Goal: Task Accomplishment & Management: Complete application form

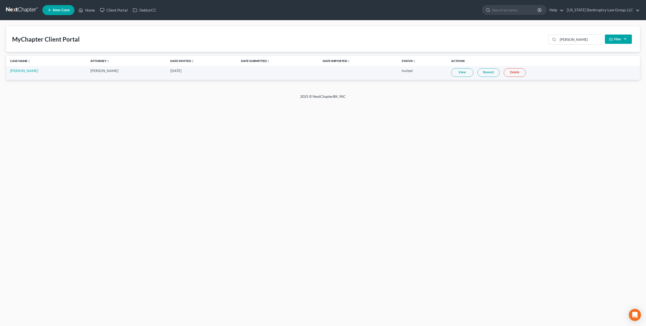
click at [14, 10] on link at bounding box center [22, 10] width 32 height 9
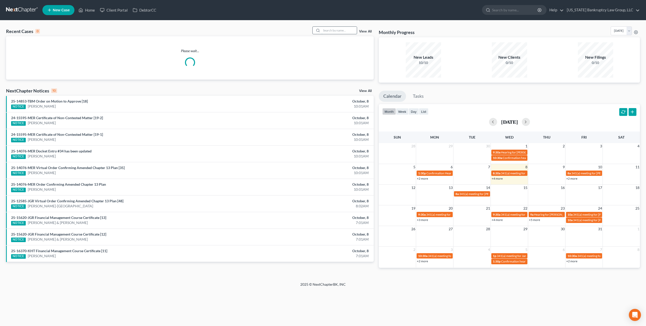
click at [336, 30] on input "search" at bounding box center [338, 30] width 35 height 7
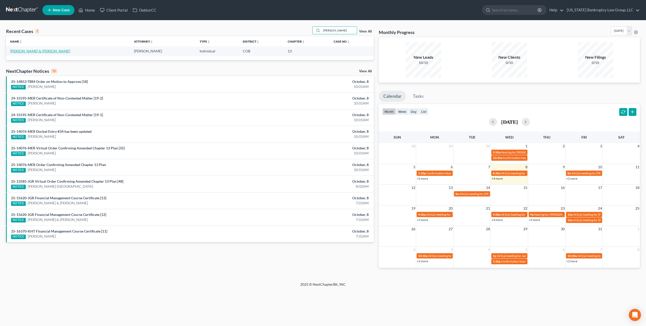
type input "bonoan"
click at [27, 51] on link "[PERSON_NAME] & [PERSON_NAME]" at bounding box center [40, 51] width 60 height 4
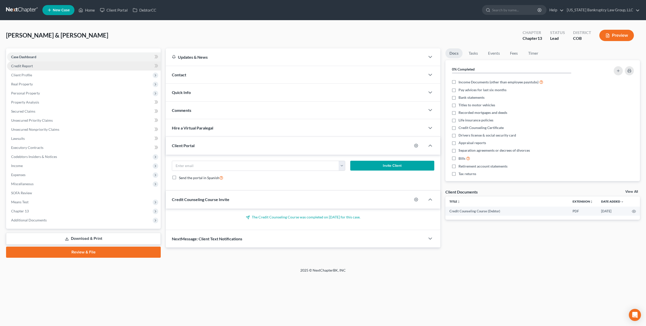
click at [30, 66] on span "Credit Report" at bounding box center [22, 66] width 22 height 4
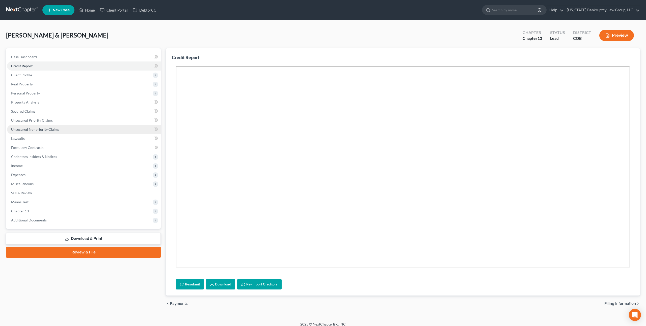
click at [49, 131] on span "Unsecured Nonpriority Claims" at bounding box center [35, 129] width 48 height 4
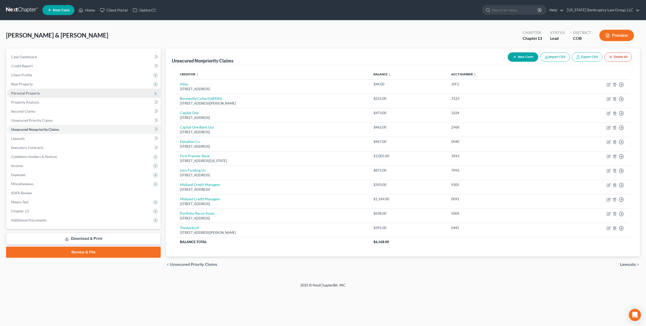
click at [30, 95] on span "Personal Property" at bounding box center [25, 93] width 29 height 4
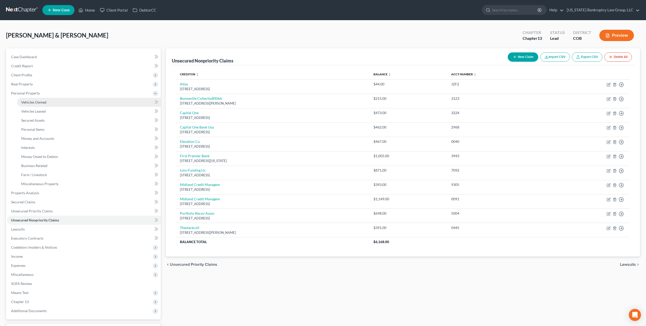
click at [32, 102] on span "Vehicles Owned" at bounding box center [33, 102] width 25 height 4
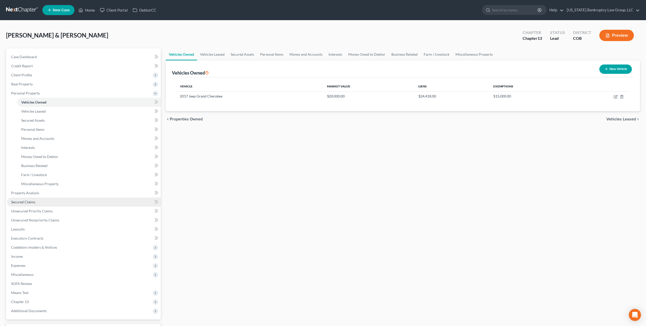
click at [33, 201] on span "Secured Claims" at bounding box center [23, 202] width 24 height 4
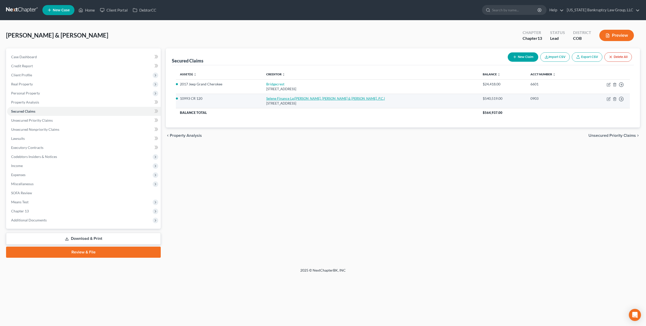
click at [309, 99] on link "Selene Finance Lp (Halliday, Watkins & Mann, P.C.)" at bounding box center [325, 98] width 119 height 4
select select "45"
select select "4"
select select "0"
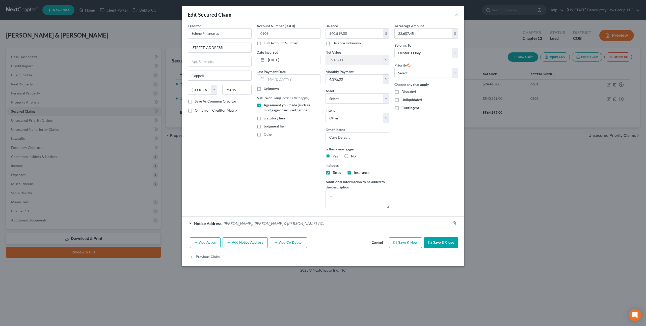
click at [433, 240] on button "Save & Close" at bounding box center [441, 243] width 34 height 11
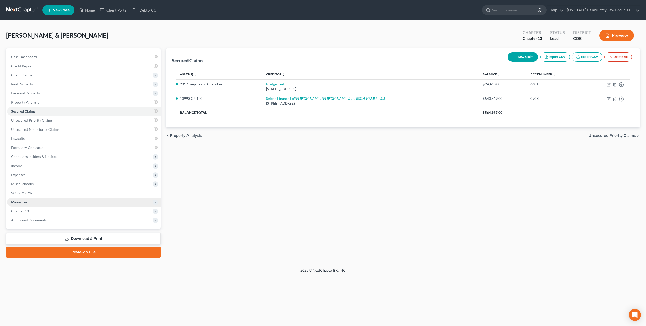
click at [29, 202] on span "Means Test" at bounding box center [84, 202] width 154 height 9
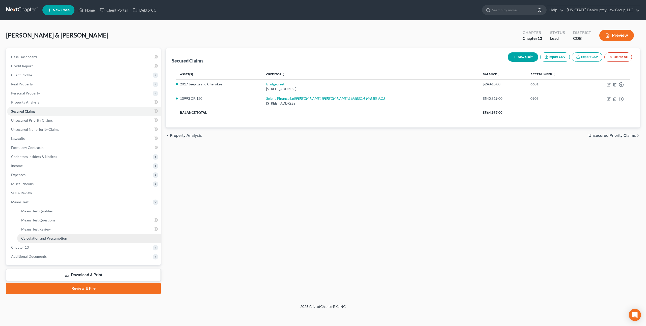
click at [49, 239] on span "Calculation and Presumption" at bounding box center [44, 238] width 46 height 4
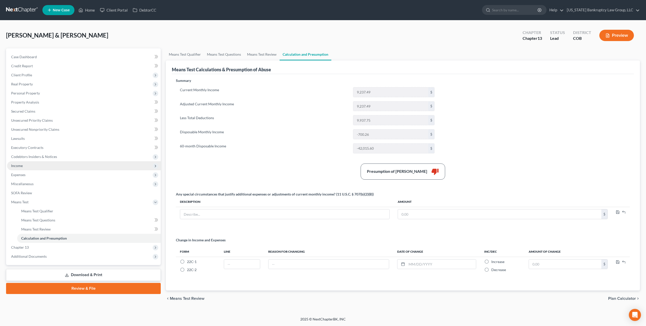
click at [27, 163] on span "Income" at bounding box center [84, 165] width 154 height 9
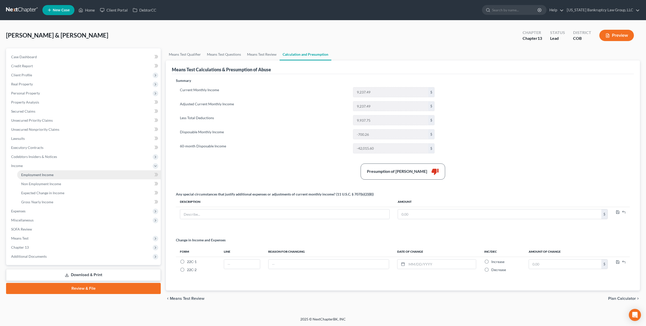
click at [38, 172] on link "Employment Income" at bounding box center [89, 175] width 144 height 9
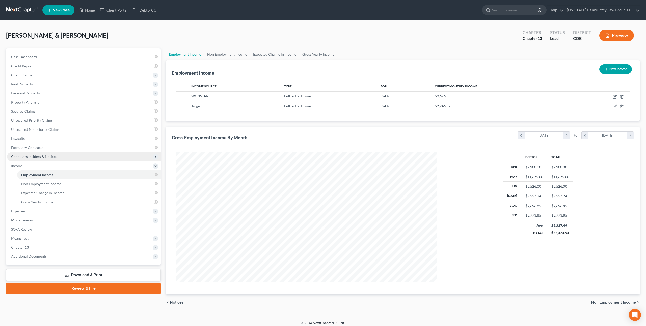
scroll to position [130, 270]
click at [39, 74] on span "Client Profile" at bounding box center [84, 75] width 154 height 9
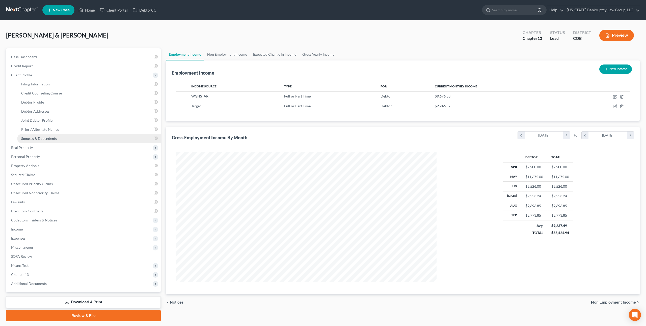
click at [46, 138] on span "Spouses & Dependents" at bounding box center [39, 138] width 36 height 4
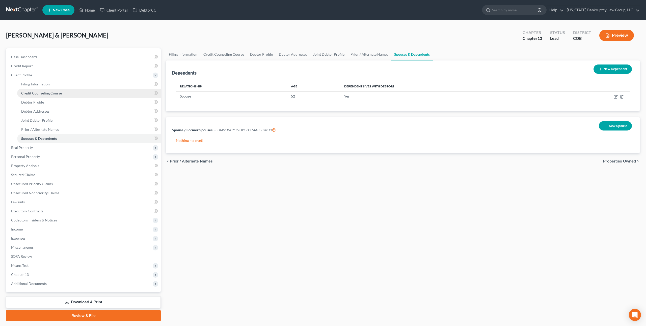
click at [39, 95] on span "Credit Counseling Course" at bounding box center [41, 93] width 41 height 4
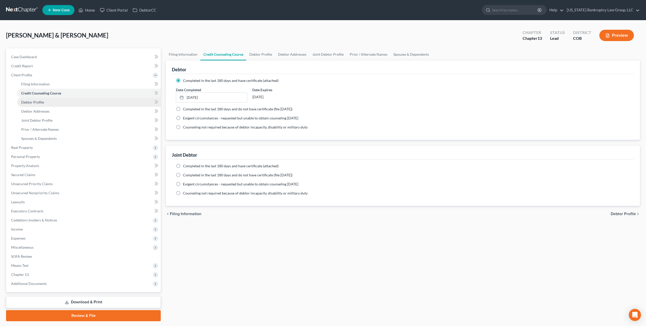
click at [40, 104] on span "Debtor Profile" at bounding box center [32, 102] width 23 height 4
select select "1"
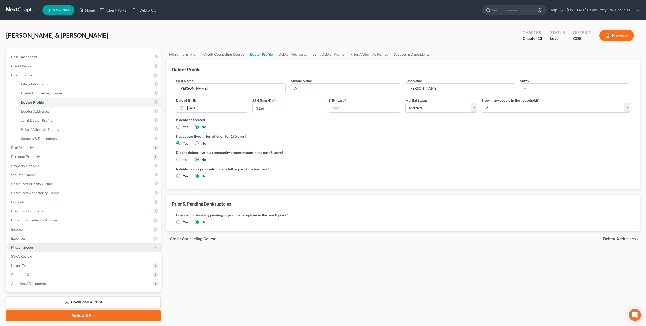
click at [31, 248] on span "Miscellaneous" at bounding box center [22, 247] width 22 height 4
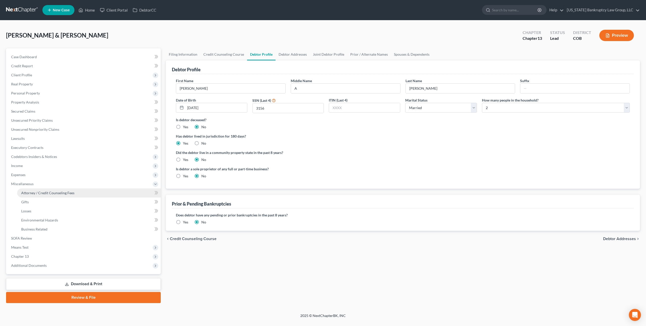
click at [62, 195] on link "Attorney / Credit Counseling Fees" at bounding box center [89, 193] width 144 height 9
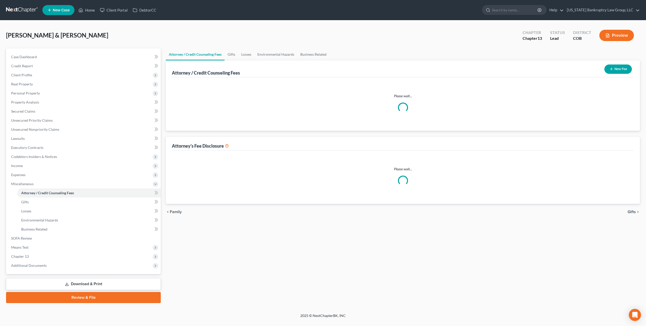
select select "0"
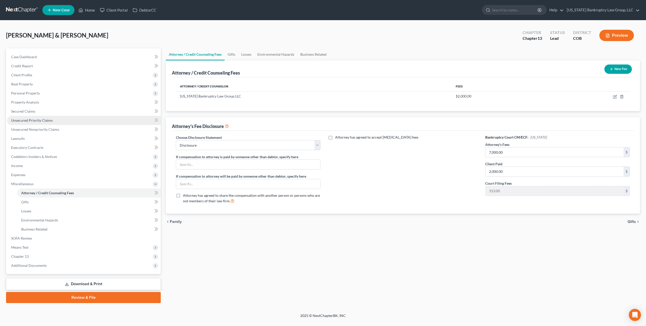
click at [35, 121] on span "Unsecured Priority Claims" at bounding box center [32, 120] width 42 height 4
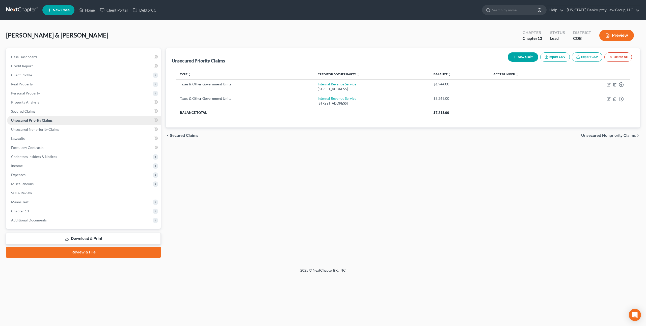
click at [35, 121] on span "Unsecured Priority Claims" at bounding box center [31, 120] width 41 height 4
click at [28, 112] on span "Secured Claims" at bounding box center [23, 111] width 24 height 4
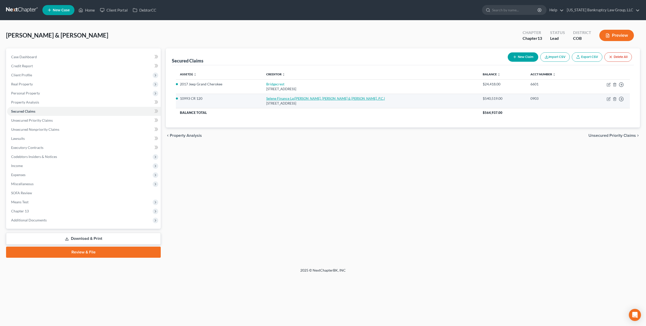
click at [304, 97] on link "Selene Finance Lp (Halliday, Watkins & Mann, P.C.)" at bounding box center [325, 98] width 119 height 4
select select "45"
select select "4"
select select "0"
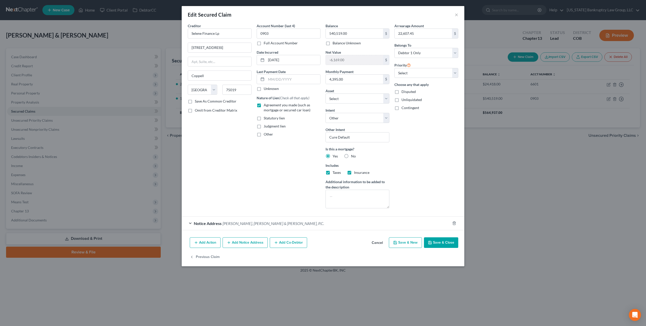
click at [439, 244] on button "Save & Close" at bounding box center [441, 243] width 34 height 11
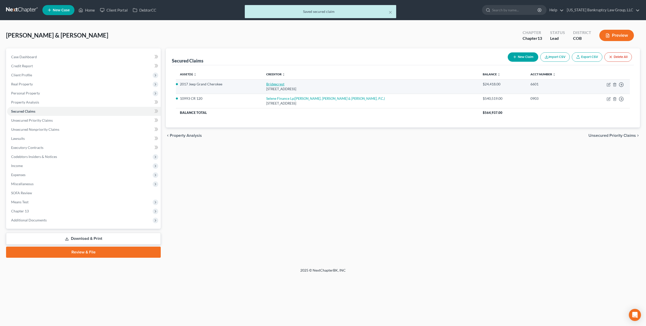
click at [284, 85] on link "Bridgecrest" at bounding box center [275, 84] width 18 height 4
select select "3"
select select "4"
select select "1"
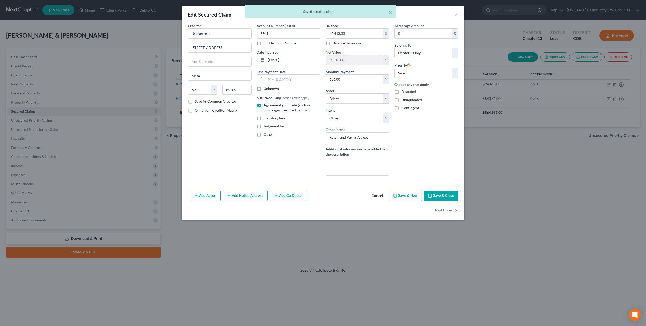
click at [431, 196] on icon "button" at bounding box center [430, 196] width 4 height 4
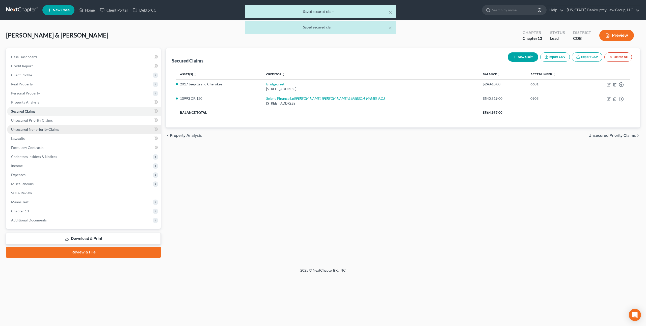
click at [50, 130] on span "Unsecured Nonpriority Claims" at bounding box center [35, 129] width 48 height 4
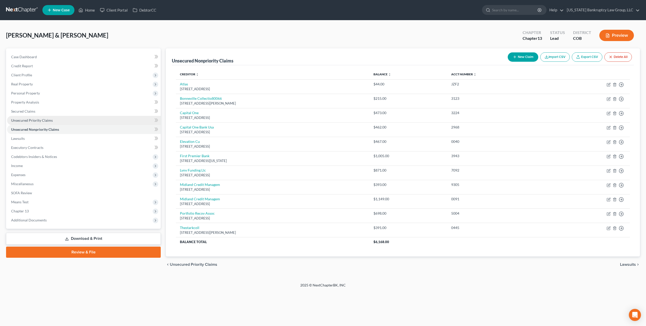
click at [39, 119] on span "Unsecured Priority Claims" at bounding box center [32, 120] width 42 height 4
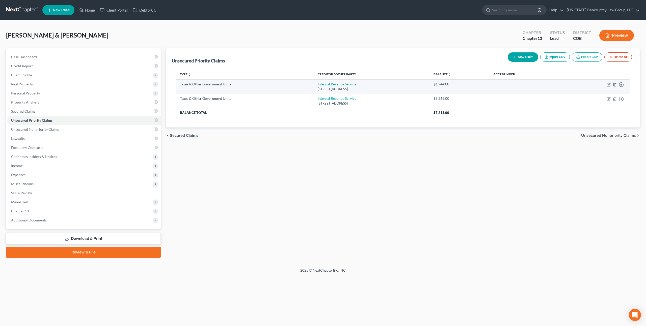
click at [328, 83] on link "Internal Revenue Service" at bounding box center [337, 84] width 39 height 4
select select "0"
select select "39"
select select "3"
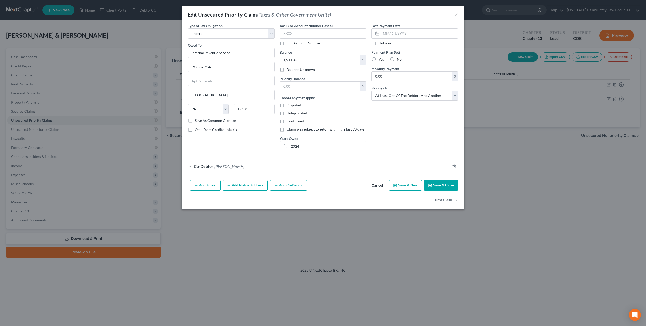
click at [445, 187] on button "Save & Close" at bounding box center [441, 185] width 34 height 11
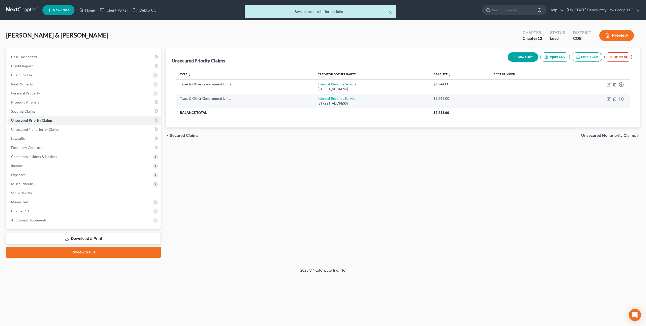
click at [340, 99] on link "Internal Revenue Service" at bounding box center [337, 98] width 39 height 4
select select "0"
select select "39"
select select "3"
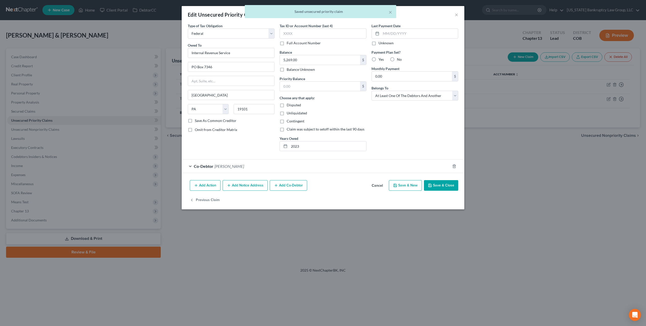
click at [433, 188] on button "Save & Close" at bounding box center [441, 185] width 34 height 11
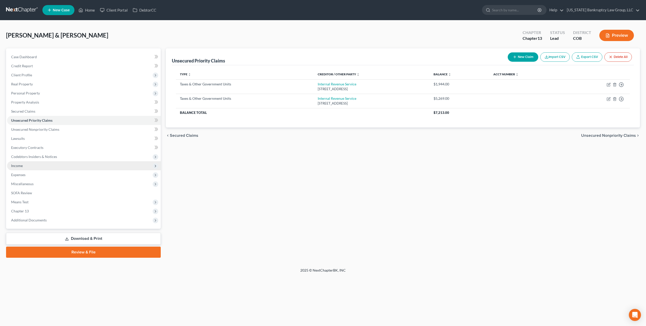
click at [24, 165] on span "Income" at bounding box center [84, 165] width 154 height 9
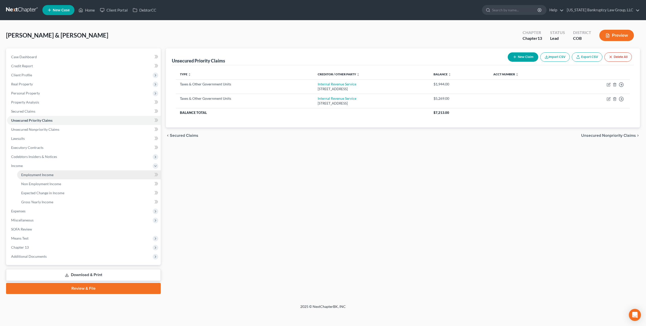
click at [34, 174] on span "Employment Income" at bounding box center [37, 175] width 32 height 4
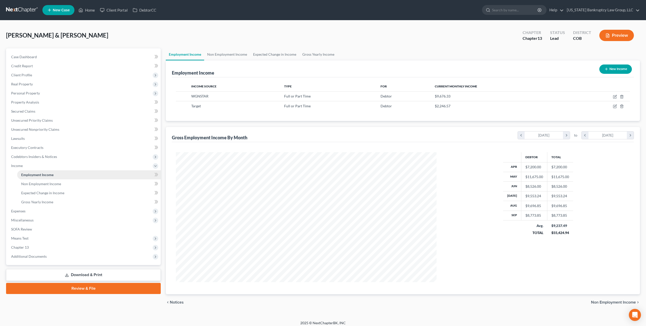
scroll to position [130, 270]
click at [616, 107] on icon "button" at bounding box center [615, 106] width 4 height 4
select select "0"
select select "24"
select select "2"
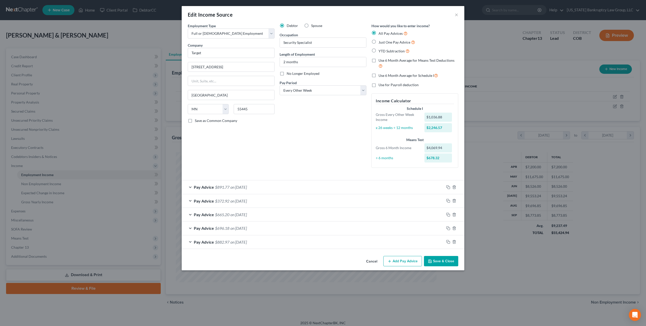
click at [299, 186] on div "Pay Advice $891.77 on 09/19/2025" at bounding box center [313, 187] width 262 height 13
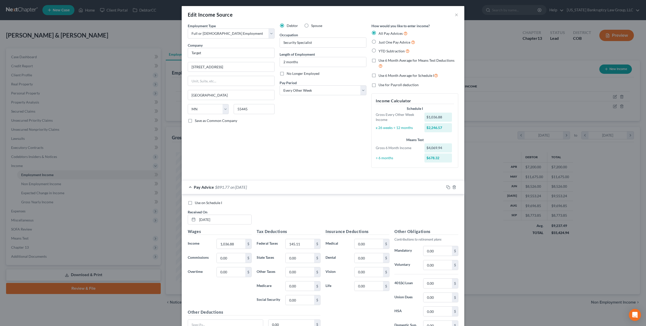
scroll to position [102, 0]
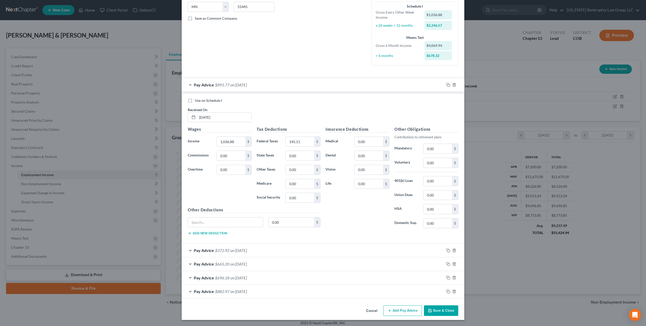
click at [435, 313] on button "Save & Close" at bounding box center [441, 311] width 34 height 11
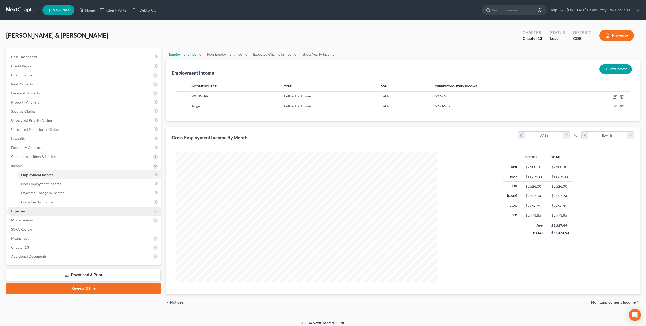
click at [24, 211] on span "Expenses" at bounding box center [18, 211] width 14 height 4
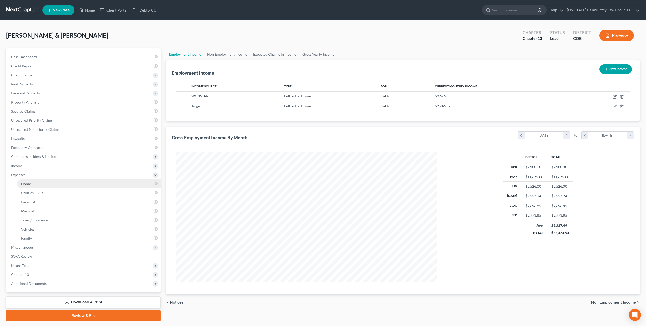
click at [31, 184] on link "Home" at bounding box center [89, 184] width 144 height 9
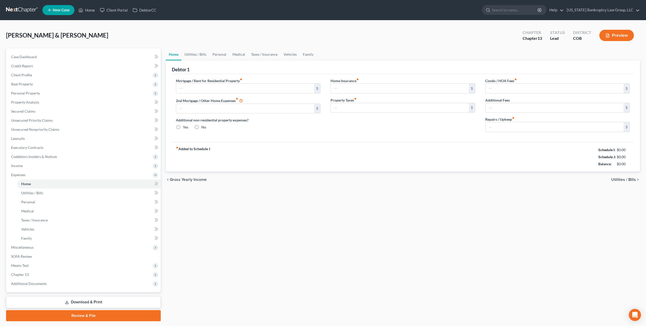
type input "4,387.00"
radio input "true"
click at [194, 53] on link "Utilities / Bills" at bounding box center [195, 54] width 28 height 12
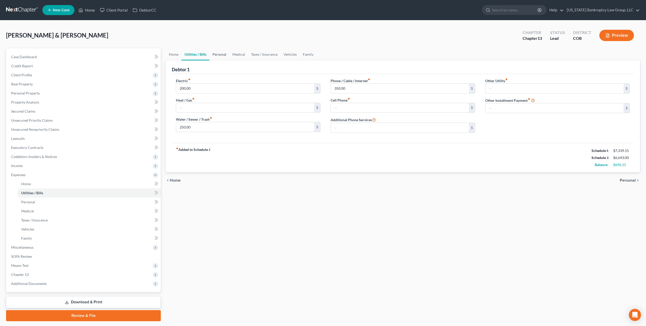
click at [222, 53] on link "Personal" at bounding box center [219, 54] width 20 height 12
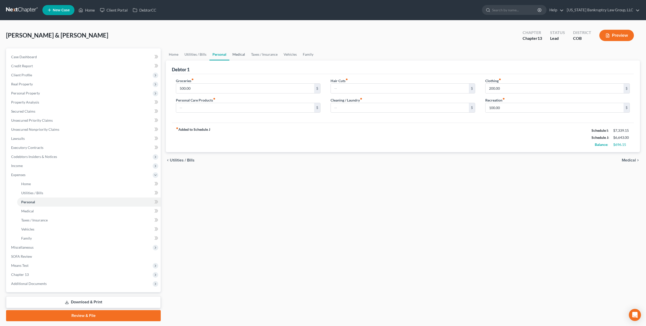
click at [235, 55] on link "Medical" at bounding box center [238, 54] width 19 height 12
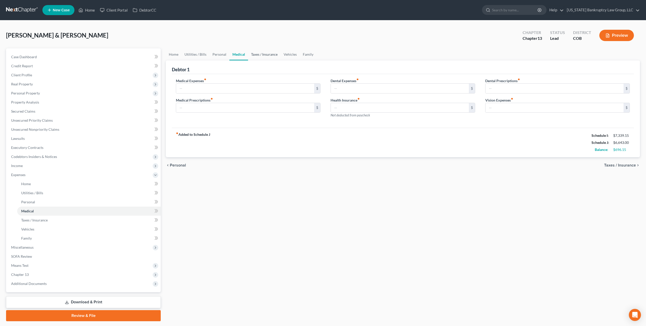
click at [263, 53] on link "Taxes / Insurance" at bounding box center [264, 54] width 33 height 12
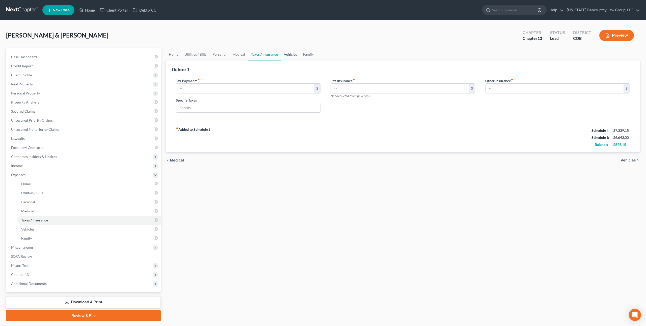
click at [283, 54] on link "Vehicles" at bounding box center [290, 54] width 19 height 12
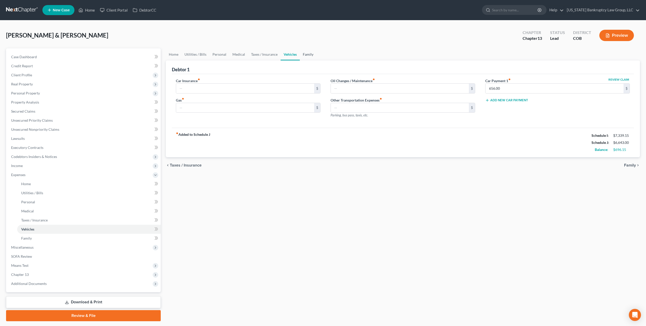
click at [305, 56] on link "Family" at bounding box center [308, 54] width 17 height 12
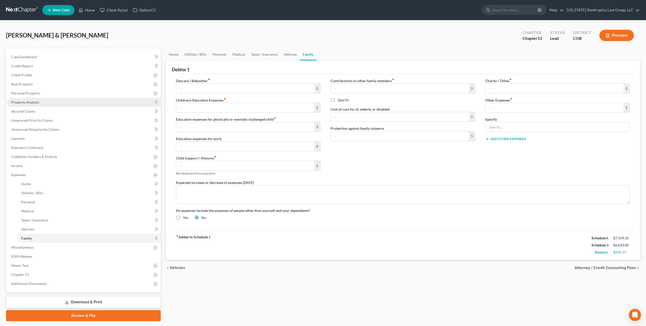
click at [33, 105] on link "Property Analysis" at bounding box center [84, 102] width 154 height 9
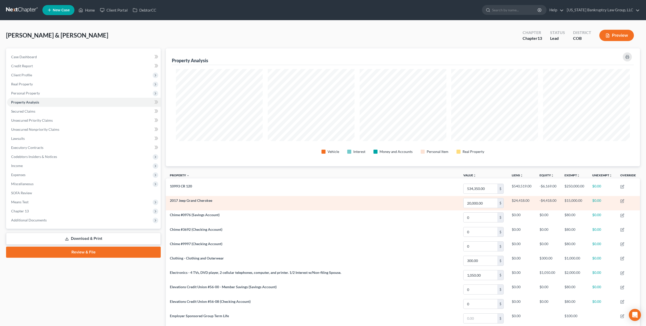
scroll to position [118, 474]
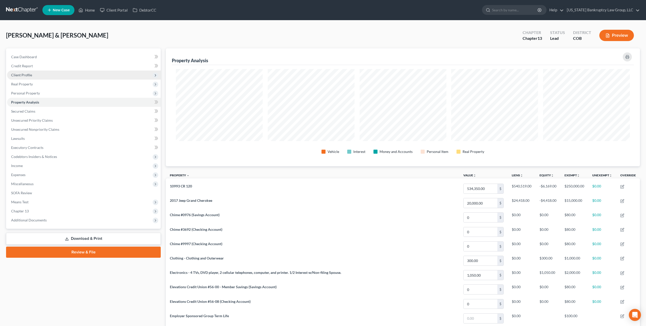
click at [30, 74] on span "Client Profile" at bounding box center [21, 75] width 21 height 4
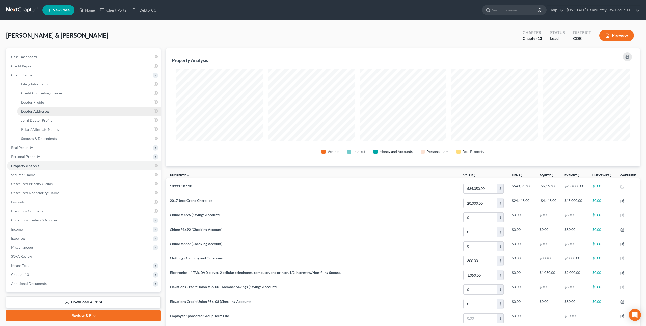
click at [40, 109] on span "Debtor Addresses" at bounding box center [35, 111] width 28 height 4
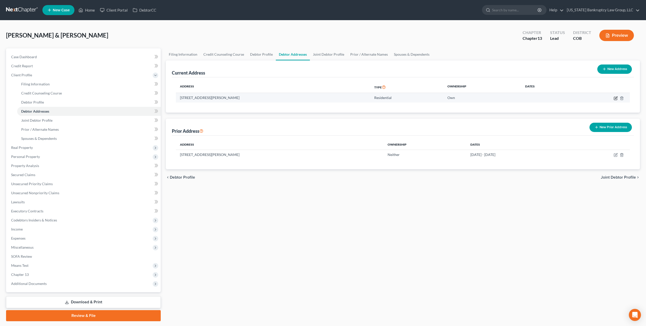
click at [614, 97] on icon "button" at bounding box center [615, 98] width 4 height 4
select select "5"
select select "0"
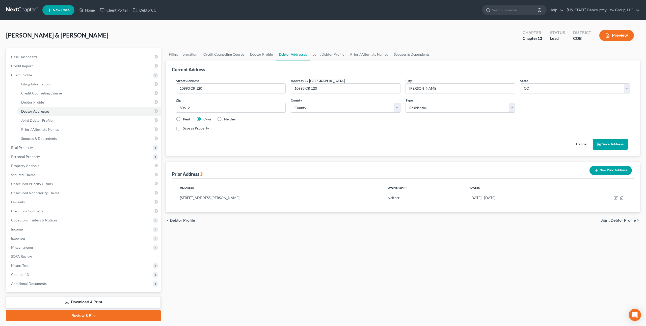
click at [614, 142] on button "Save Address" at bounding box center [610, 144] width 35 height 11
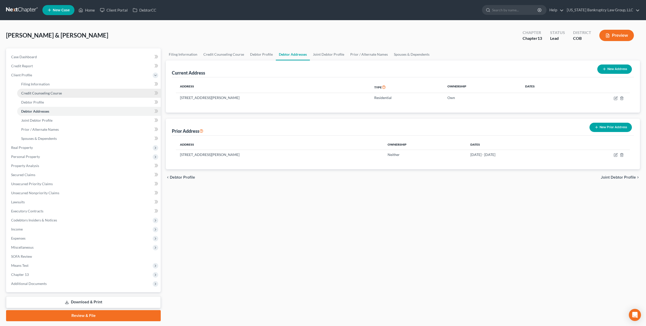
click at [59, 94] on span "Credit Counseling Course" at bounding box center [41, 93] width 41 height 4
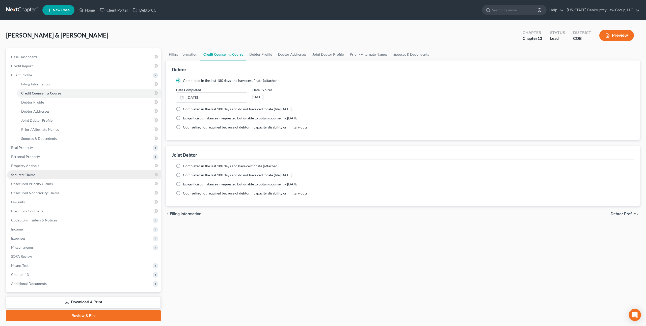
click at [33, 172] on link "Secured Claims" at bounding box center [84, 175] width 154 height 9
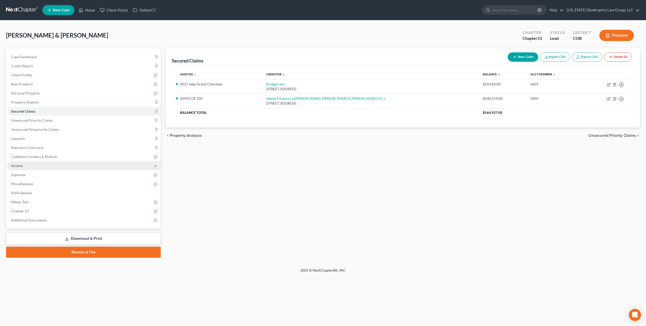
click at [16, 166] on span "Income" at bounding box center [17, 166] width 12 height 4
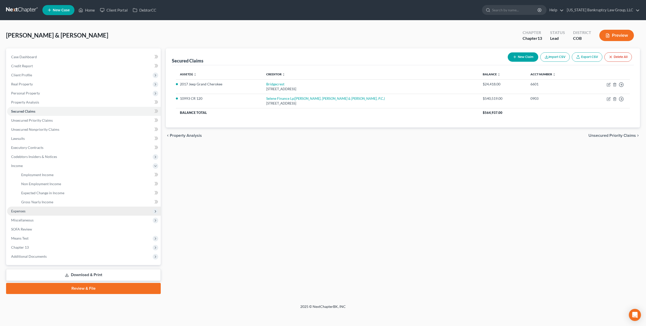
click at [23, 211] on span "Expenses" at bounding box center [18, 211] width 14 height 4
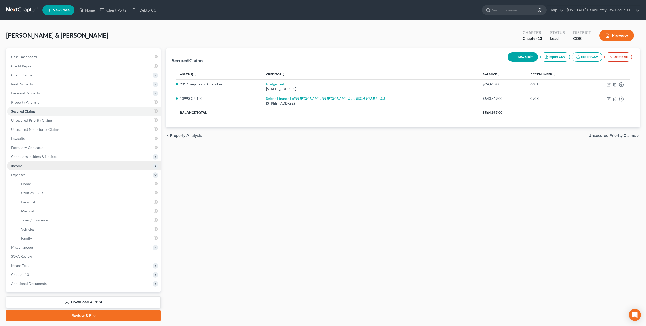
click at [21, 168] on span "Income" at bounding box center [84, 165] width 154 height 9
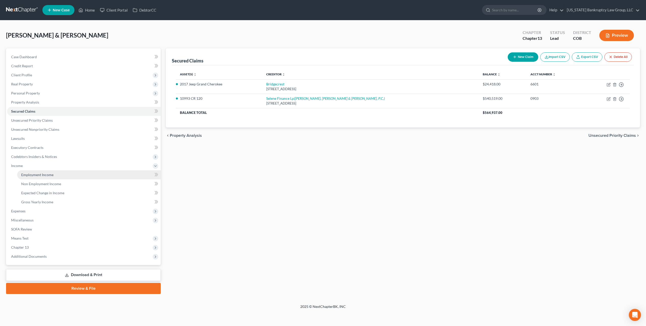
click at [35, 175] on span "Employment Income" at bounding box center [37, 175] width 32 height 4
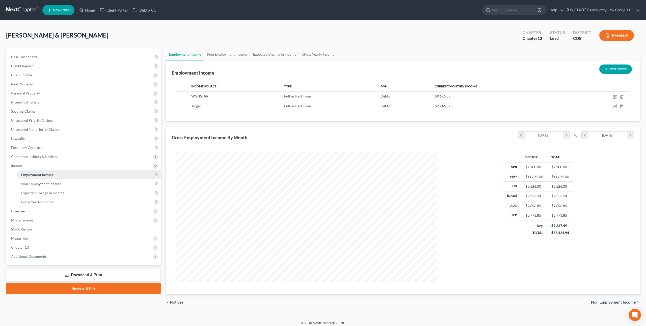
scroll to position [130, 270]
click at [616, 96] on icon "button" at bounding box center [615, 96] width 2 height 2
select select "0"
select select "35"
select select "2"
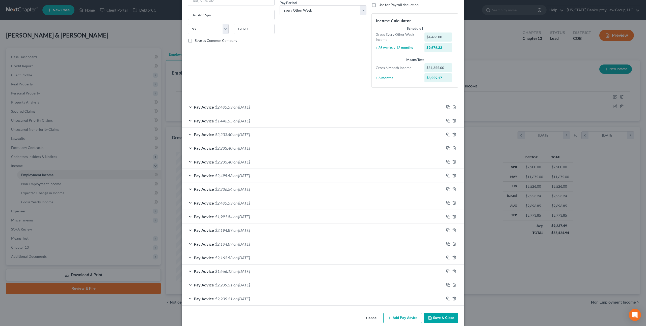
scroll to position [80, 0]
click at [306, 132] on div "Pay Advice $2,233.40 on 08/22/2025" at bounding box center [313, 134] width 262 height 13
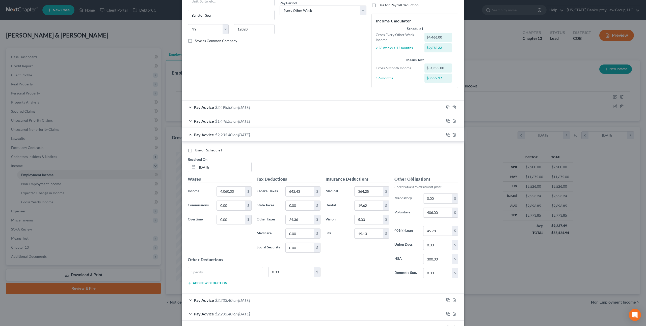
click at [195, 151] on label "Use on Schedule I" at bounding box center [208, 150] width 27 height 5
click at [197, 151] on input "Use on Schedule I" at bounding box center [198, 149] width 3 height 3
checkbox input "true"
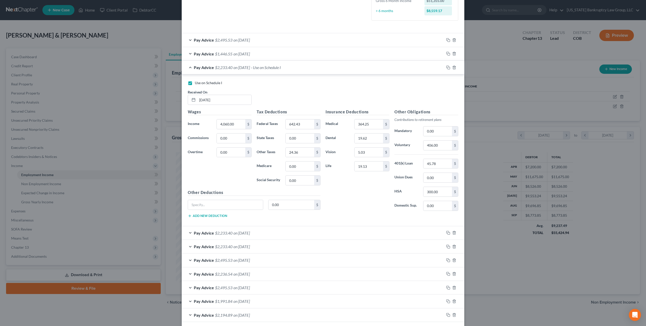
scroll to position [86, 0]
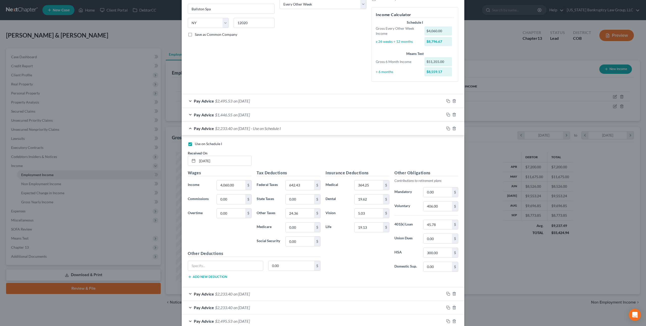
click at [207, 104] on div "Pay Advice $2,495.53 on 09/19/2025" at bounding box center [313, 100] width 262 height 13
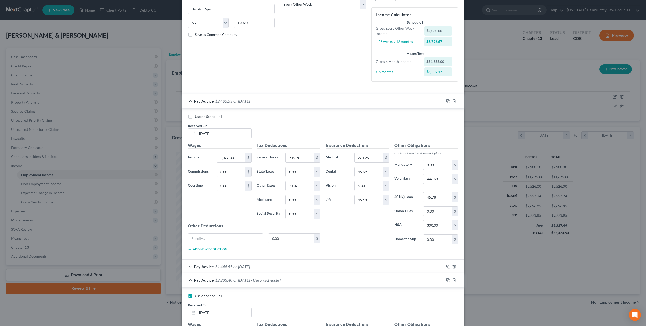
click at [195, 117] on label "Use on Schedule I" at bounding box center [208, 116] width 27 height 5
click at [197, 117] on input "Use on Schedule I" at bounding box center [198, 115] width 3 height 3
checkbox input "true"
checkbox input "false"
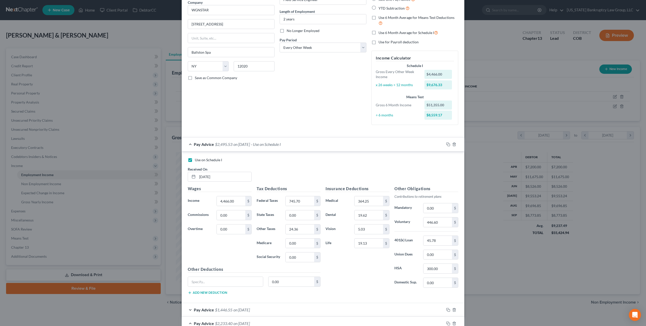
scroll to position [36, 0]
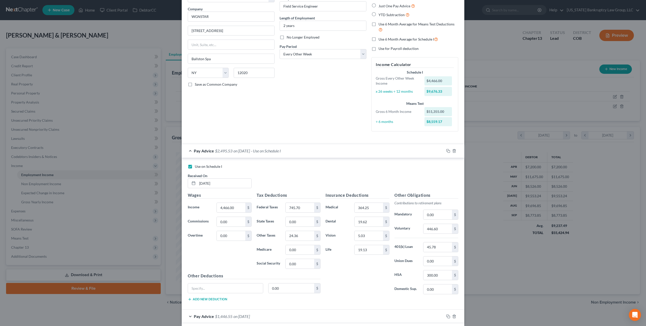
click at [378, 49] on label "Use for Payroll deduction" at bounding box center [398, 48] width 40 height 5
click at [380, 49] on input "Use for Payroll deduction" at bounding box center [381, 47] width 3 height 3
checkbox input "true"
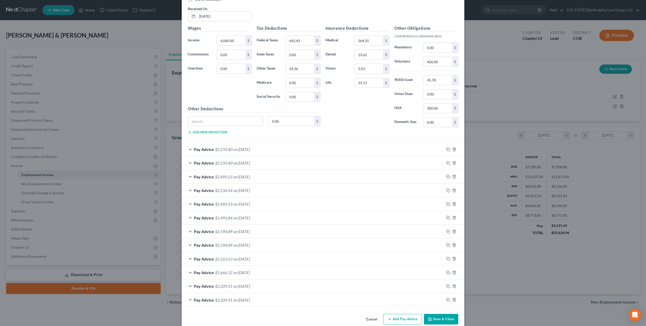
scroll to position [391, 0]
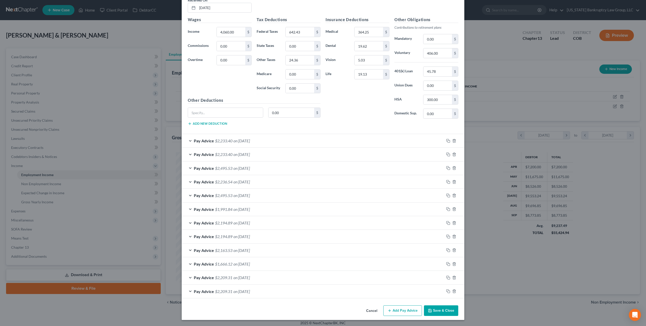
click at [438, 310] on button "Save & Close" at bounding box center [441, 311] width 34 height 11
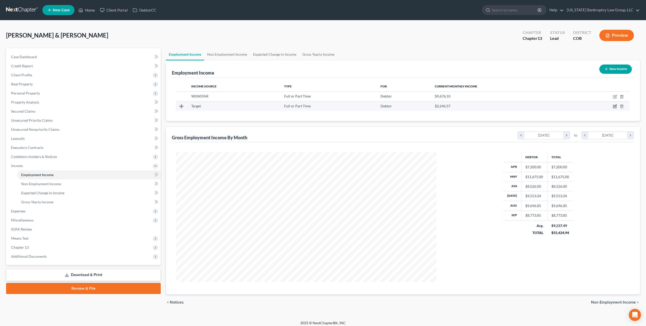
click at [615, 107] on icon "button" at bounding box center [615, 106] width 4 height 4
select select "0"
select select "24"
select select "2"
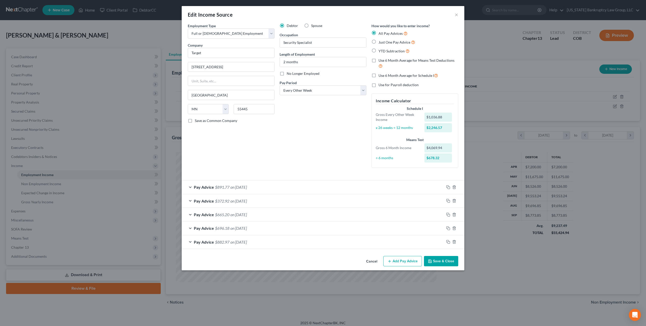
click at [271, 186] on div "Pay Advice $891.77 on 09/19/2025" at bounding box center [313, 187] width 262 height 13
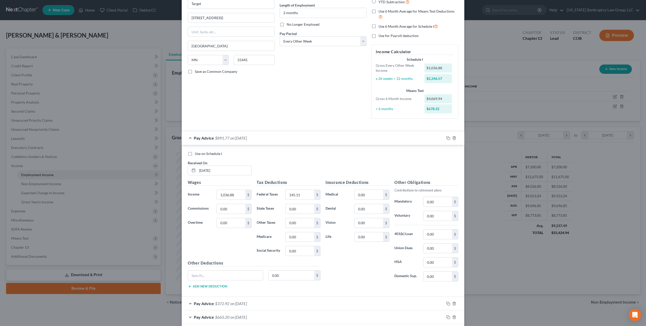
scroll to position [102, 0]
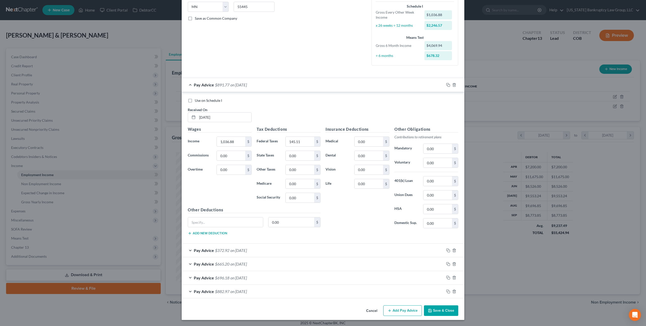
click at [433, 310] on button "Save & Close" at bounding box center [441, 311] width 34 height 11
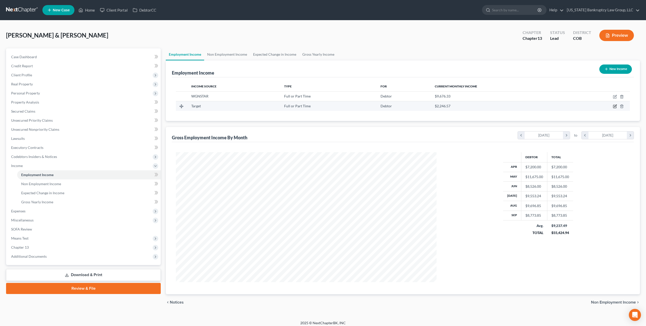
click at [615, 106] on icon "button" at bounding box center [615, 106] width 4 height 4
select select "0"
select select "24"
select select "2"
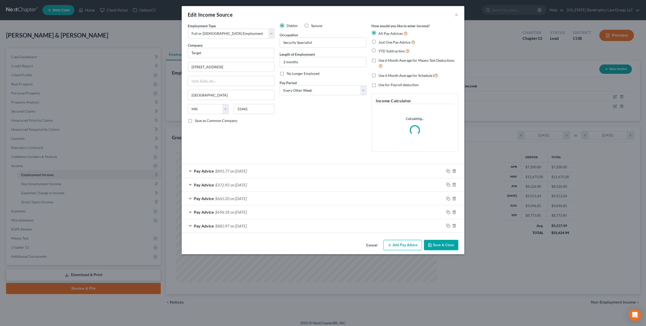
click at [302, 171] on div "Pay Advice $891.77 on 09/19/2025" at bounding box center [313, 170] width 262 height 13
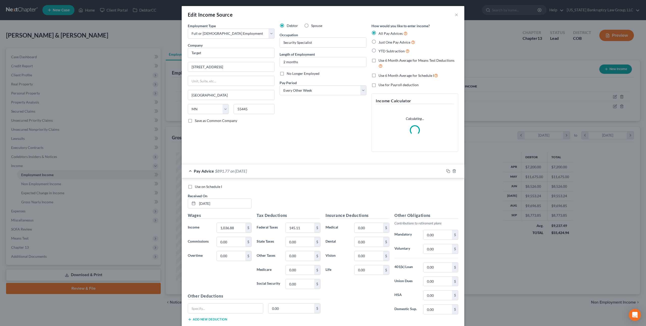
click at [195, 187] on label "Use on Schedule I" at bounding box center [208, 186] width 27 height 5
click at [197, 187] on input "Use on Schedule I" at bounding box center [198, 185] width 3 height 3
checkbox input "true"
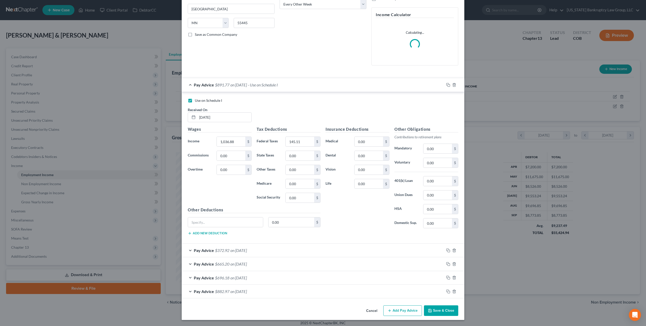
click at [433, 309] on button "Save & Close" at bounding box center [441, 311] width 34 height 11
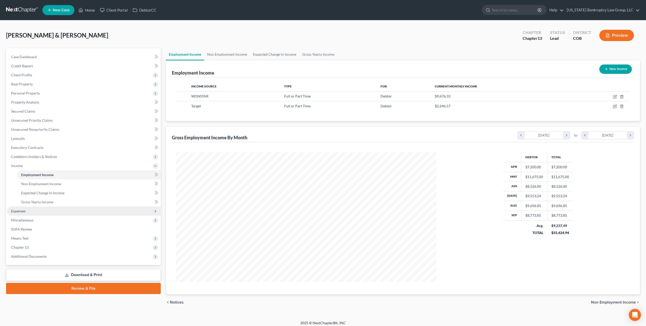
click at [25, 209] on span "Expenses" at bounding box center [18, 211] width 14 height 4
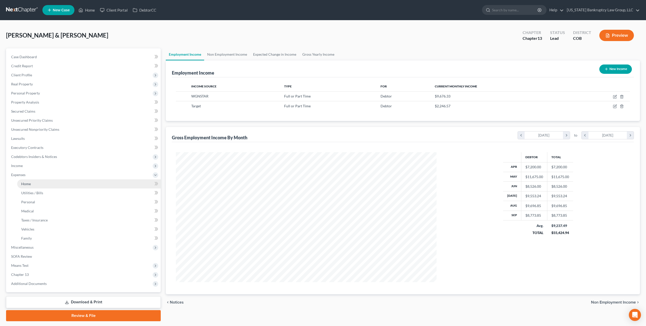
click at [28, 185] on span "Home" at bounding box center [26, 184] width 10 height 4
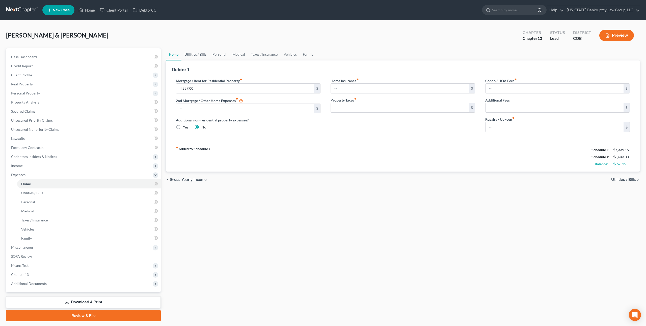
click at [195, 55] on link "Utilities / Bills" at bounding box center [195, 54] width 28 height 12
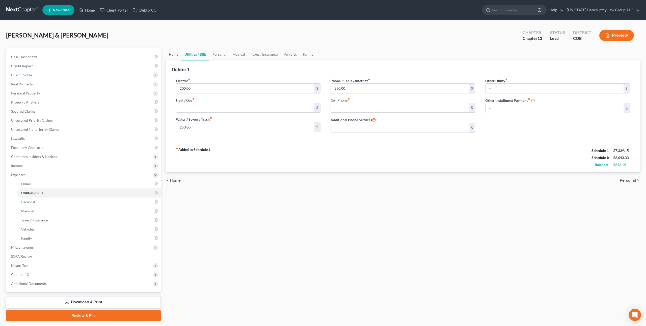
click at [171, 52] on link "Home" at bounding box center [174, 54] width 16 height 12
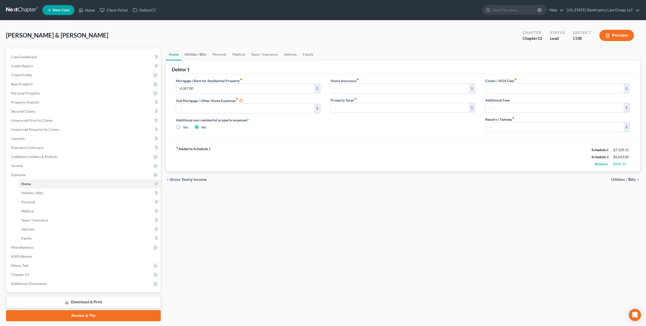
click at [193, 53] on link "Utilities / Bills" at bounding box center [195, 54] width 28 height 12
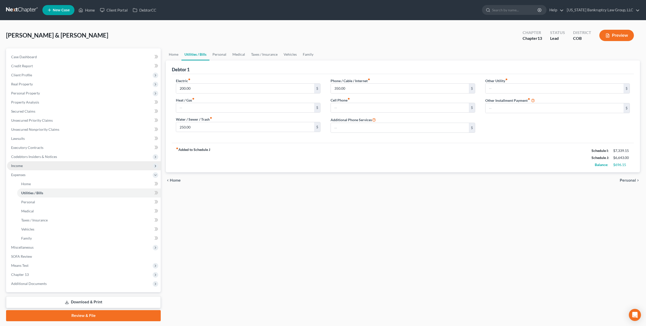
click at [66, 167] on span "Income" at bounding box center [84, 165] width 154 height 9
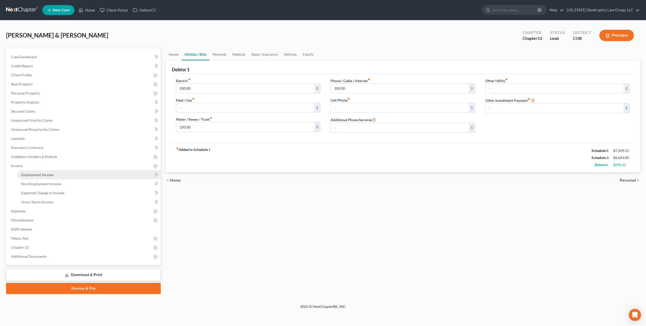
click at [62, 173] on link "Employment Income" at bounding box center [89, 175] width 144 height 9
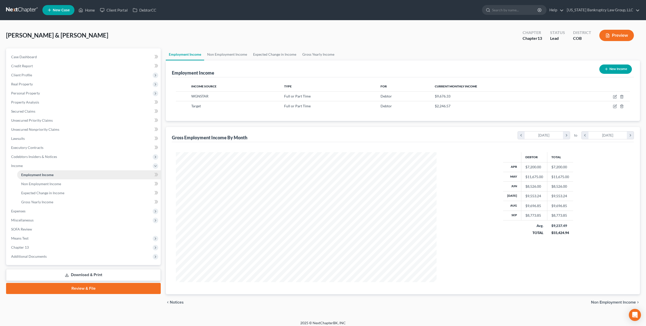
scroll to position [130, 270]
click at [614, 96] on icon "button" at bounding box center [615, 97] width 4 height 4
select select "0"
select select "35"
select select "2"
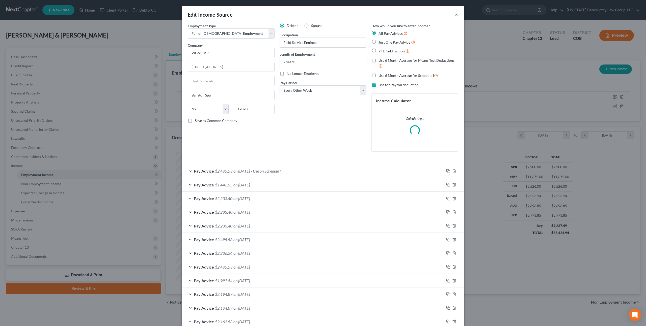
click at [455, 15] on button "×" at bounding box center [457, 15] width 4 height 6
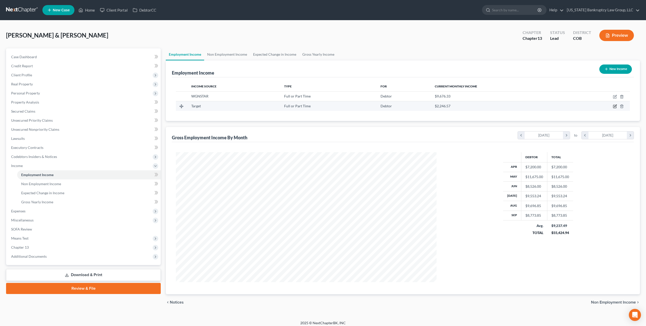
click at [614, 107] on icon "button" at bounding box center [615, 106] width 4 height 4
select select "0"
select select "24"
select select "2"
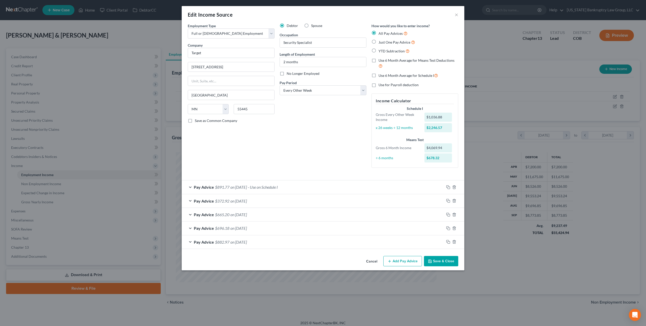
click at [434, 262] on button "Save & Close" at bounding box center [441, 261] width 34 height 11
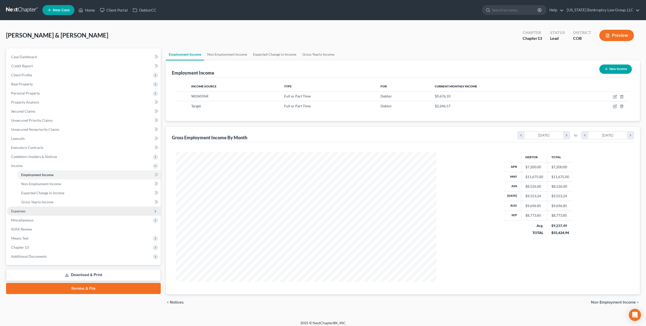
click at [38, 210] on span "Expenses" at bounding box center [84, 211] width 154 height 9
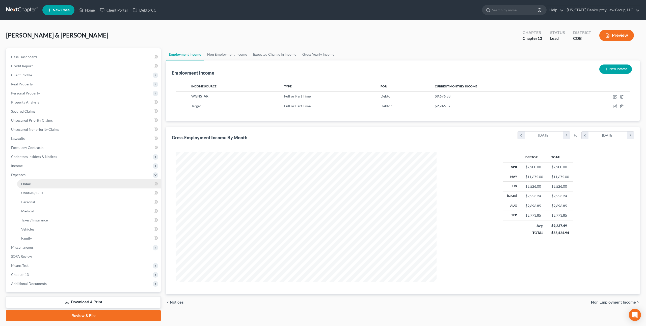
click at [40, 186] on link "Home" at bounding box center [89, 184] width 144 height 9
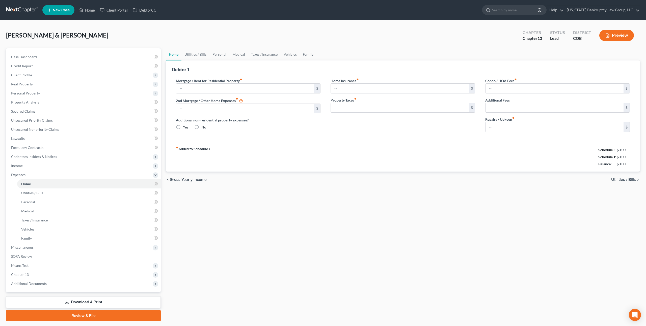
type input "4,387.00"
radio input "true"
click at [195, 54] on link "Utilities / Bills" at bounding box center [195, 54] width 28 height 12
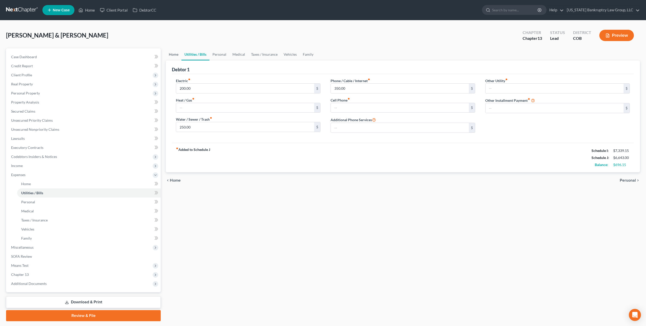
click at [177, 53] on link "Home" at bounding box center [174, 54] width 16 height 12
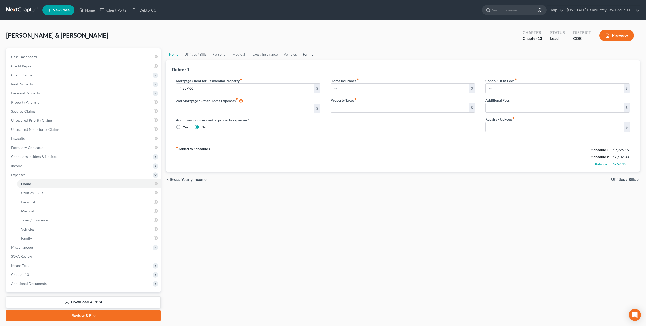
click at [305, 55] on link "Family" at bounding box center [308, 54] width 17 height 12
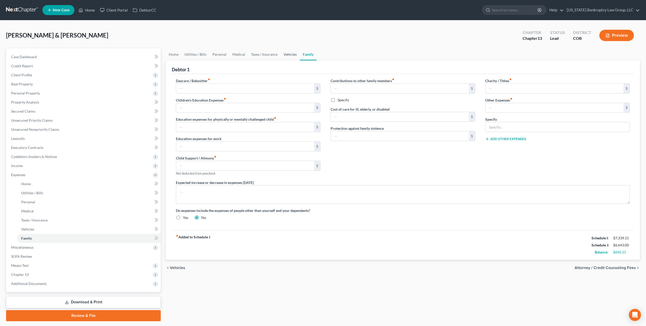
click at [289, 51] on link "Vehicles" at bounding box center [289, 54] width 19 height 12
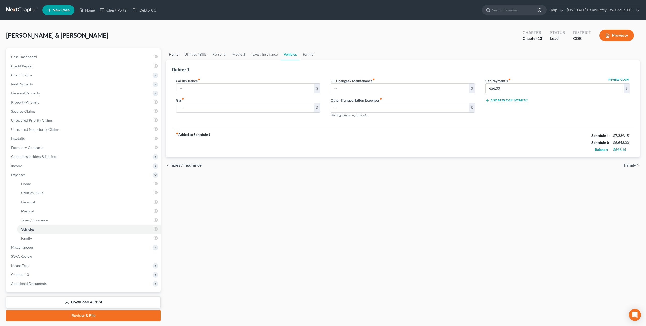
click at [175, 53] on link "Home" at bounding box center [174, 54] width 16 height 12
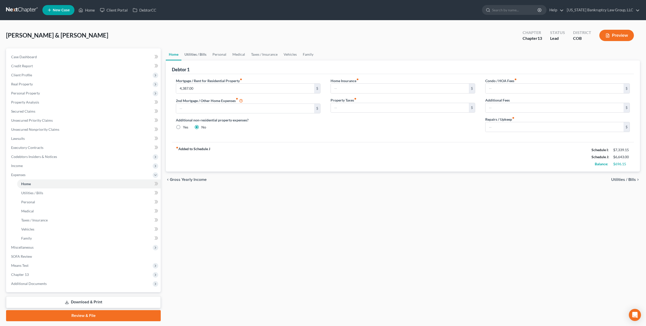
click at [198, 54] on link "Utilities / Bills" at bounding box center [195, 54] width 28 height 12
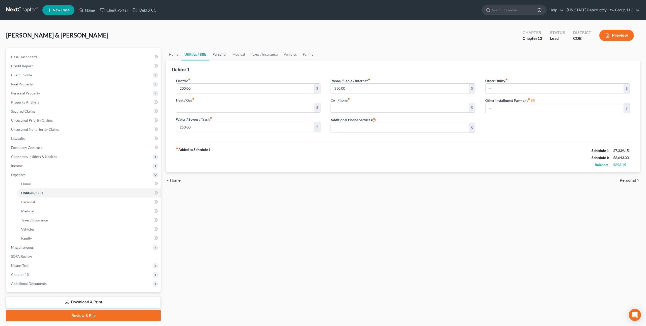
click at [221, 55] on link "Personal" at bounding box center [219, 54] width 20 height 12
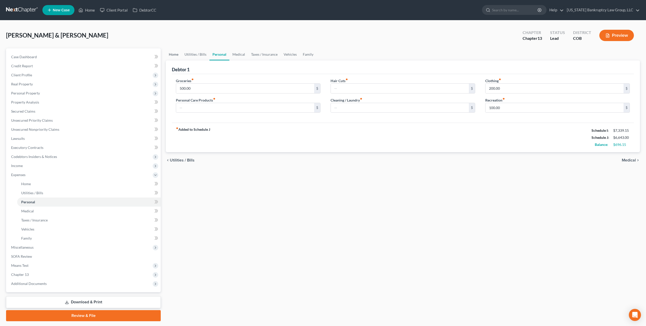
click at [174, 54] on link "Home" at bounding box center [174, 54] width 16 height 12
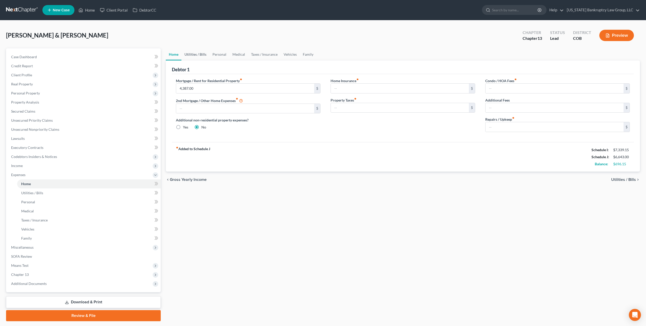
click at [199, 53] on link "Utilities / Bills" at bounding box center [195, 54] width 28 height 12
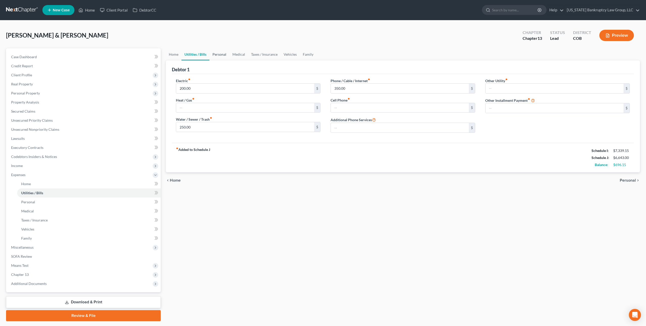
click at [220, 54] on link "Personal" at bounding box center [219, 54] width 20 height 12
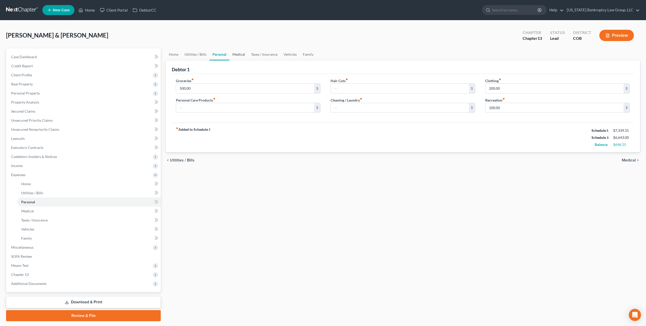
click at [239, 55] on link "Medical" at bounding box center [238, 54] width 19 height 12
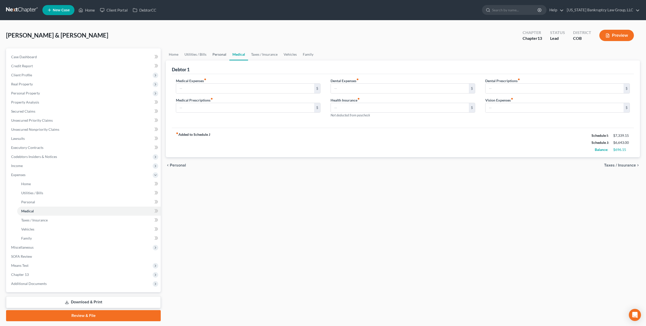
click at [221, 53] on link "Personal" at bounding box center [219, 54] width 20 height 12
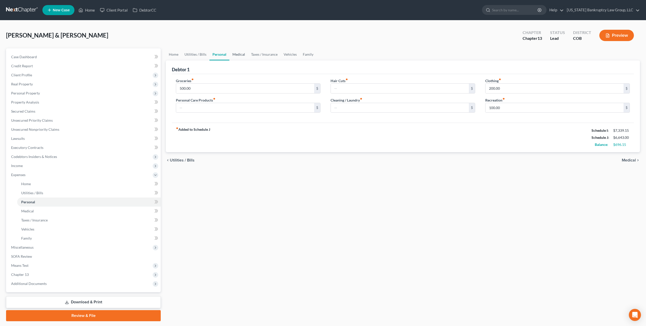
click at [239, 54] on link "Medical" at bounding box center [238, 54] width 19 height 12
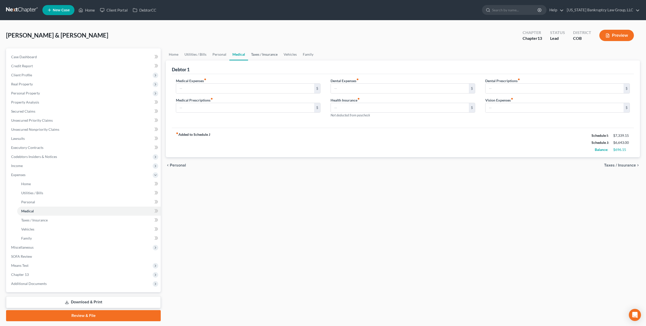
click at [262, 55] on link "Taxes / Insurance" at bounding box center [264, 54] width 33 height 12
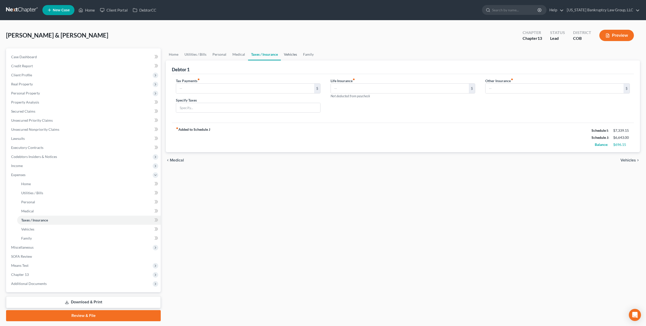
click at [285, 54] on link "Vehicles" at bounding box center [290, 54] width 19 height 12
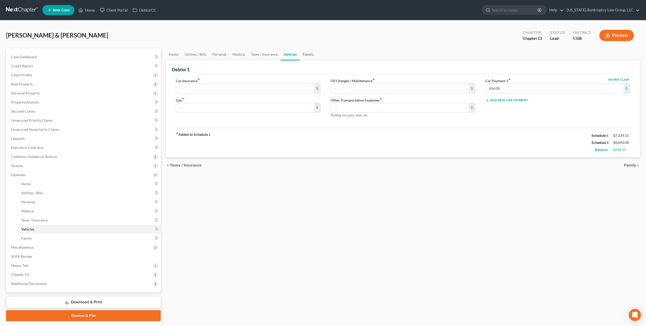
click at [309, 55] on link "Family" at bounding box center [308, 54] width 17 height 12
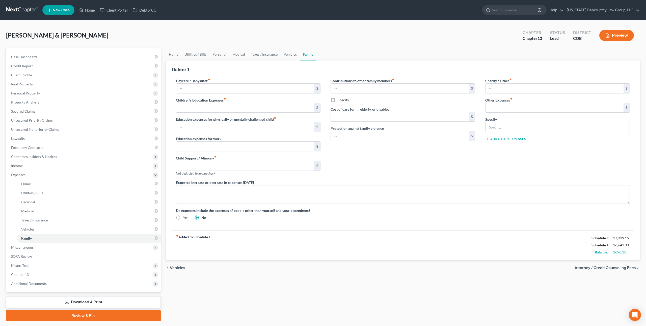
click at [336, 65] on div "Debtor 1" at bounding box center [403, 68] width 462 height 14
click at [31, 76] on span "Client Profile" at bounding box center [84, 75] width 154 height 9
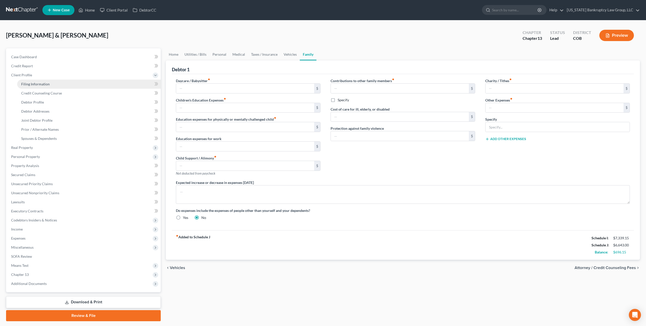
click at [37, 84] on span "Filing Information" at bounding box center [35, 84] width 29 height 4
select select "1"
select select "3"
select select "5"
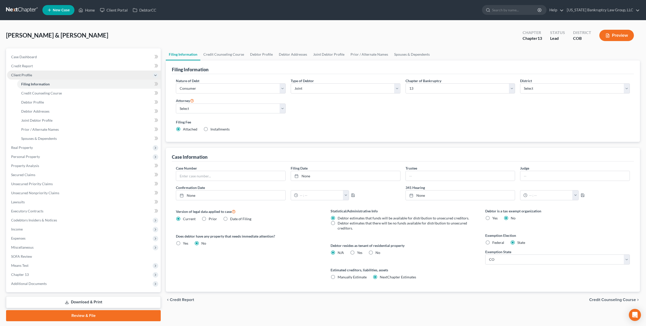
click at [27, 75] on span "Client Profile" at bounding box center [21, 75] width 21 height 4
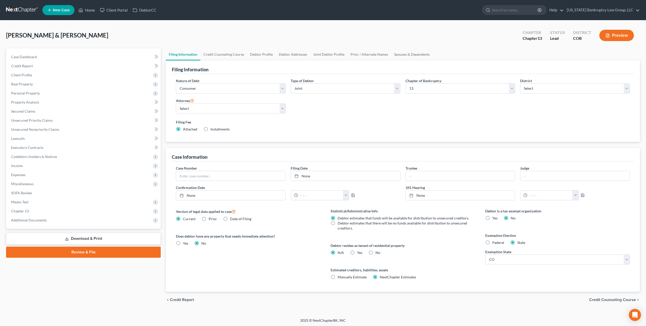
click at [128, 36] on div "Bonoan, Christopher & Kathryn Upgraded Chapter Chapter 13 Status Lead District …" at bounding box center [323, 37] width 634 height 22
click at [30, 77] on span "Client Profile" at bounding box center [21, 75] width 21 height 4
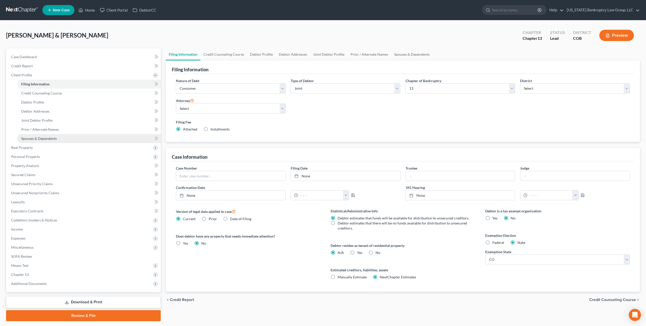
click at [45, 137] on span "Spouses & Dependents" at bounding box center [39, 138] width 36 height 4
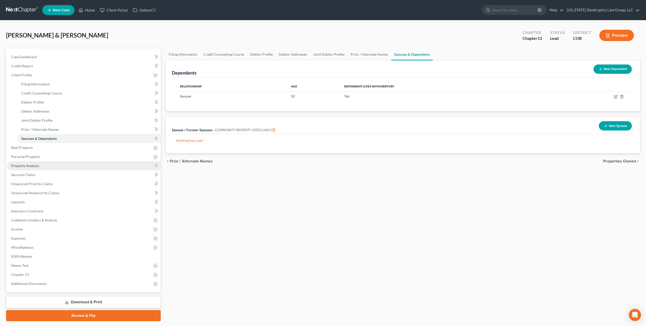
click at [35, 167] on span "Property Analysis" at bounding box center [25, 166] width 28 height 4
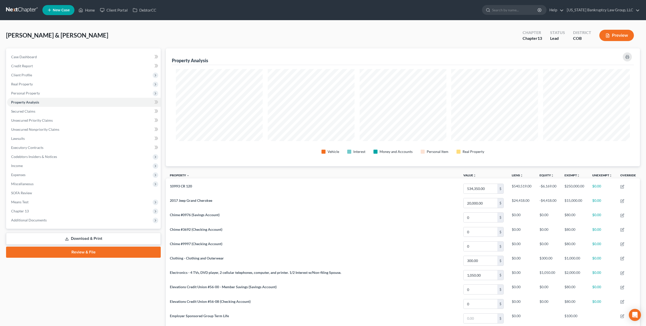
scroll to position [118, 474]
click at [142, 38] on div "Bonoan, Christopher & Kathryn Upgraded Chapter Chapter 13 Status Lead District …" at bounding box center [323, 37] width 634 height 22
click at [37, 93] on span "Personal Property" at bounding box center [25, 93] width 29 height 4
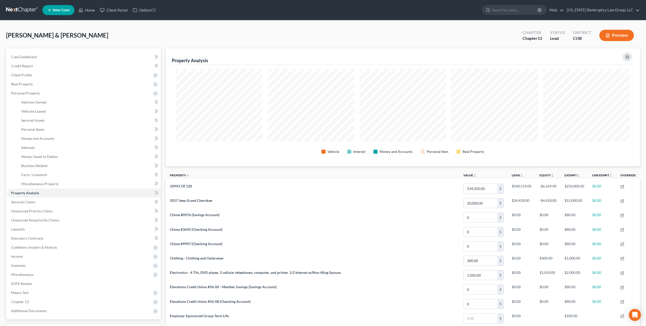
click at [182, 38] on div "Bonoan, Christopher & Kathryn Upgraded Chapter Chapter 13 Status Lead District …" at bounding box center [323, 37] width 634 height 22
click at [24, 258] on span "Income" at bounding box center [84, 256] width 154 height 9
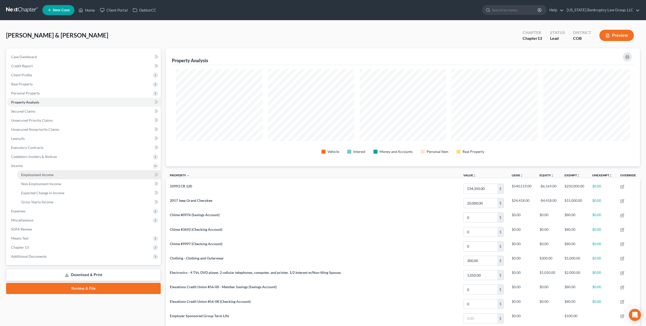
click at [50, 176] on span "Employment Income" at bounding box center [37, 175] width 32 height 4
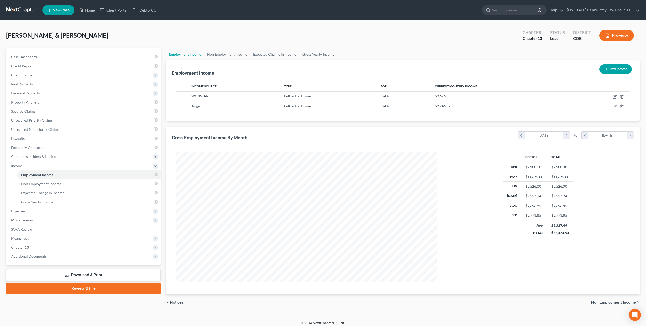
scroll to position [130, 270]
click at [187, 37] on div "Bonoan, Christopher & Kathryn Upgraded Chapter Chapter 13 Status Lead District …" at bounding box center [323, 37] width 634 height 22
click at [28, 10] on link at bounding box center [22, 10] width 32 height 9
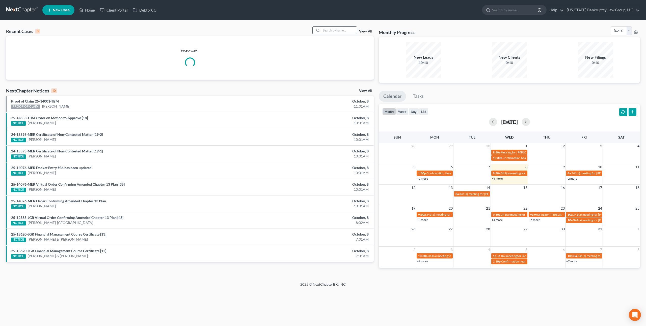
click at [332, 31] on input "search" at bounding box center [338, 30] width 35 height 7
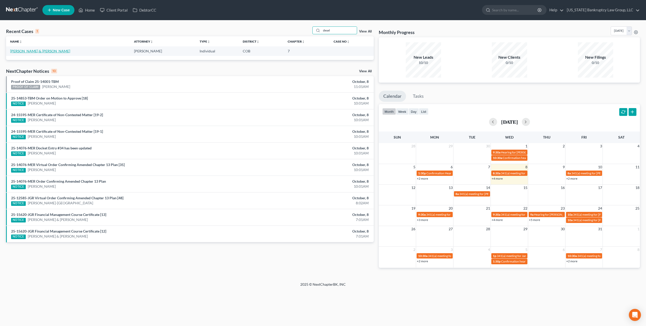
type input "desel"
click at [42, 51] on link "Deselms, Kevin & Alicia" at bounding box center [40, 51] width 60 height 4
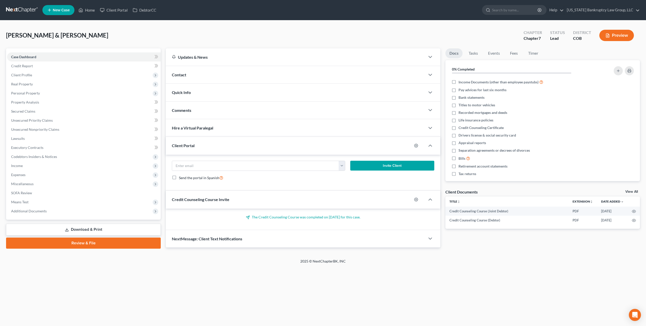
click at [28, 8] on link at bounding box center [22, 10] width 32 height 9
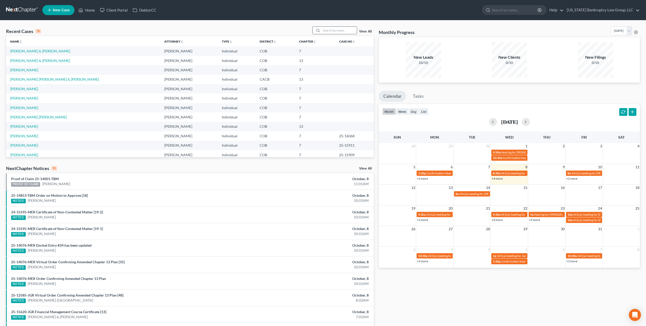
click at [333, 31] on input "search" at bounding box center [338, 30] width 35 height 7
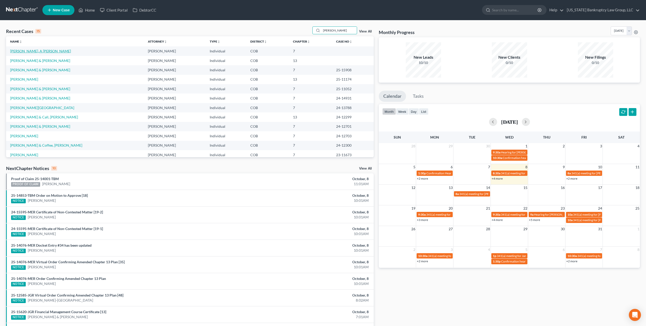
type input "roberts"
click at [24, 50] on link "Roberts, A Lea" at bounding box center [40, 51] width 61 height 4
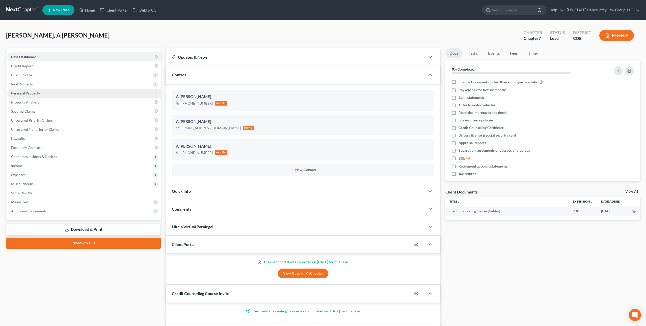
click at [36, 92] on span "Personal Property" at bounding box center [25, 93] width 29 height 4
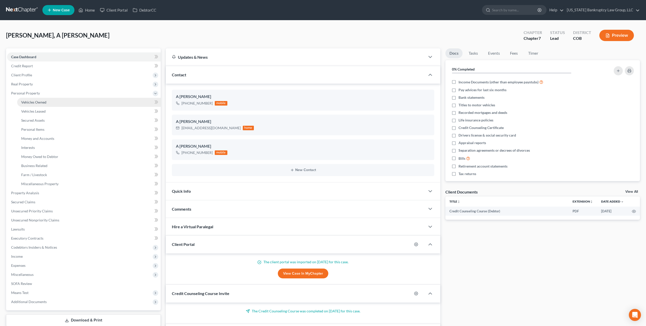
click at [40, 103] on span "Vehicles Owned" at bounding box center [33, 102] width 25 height 4
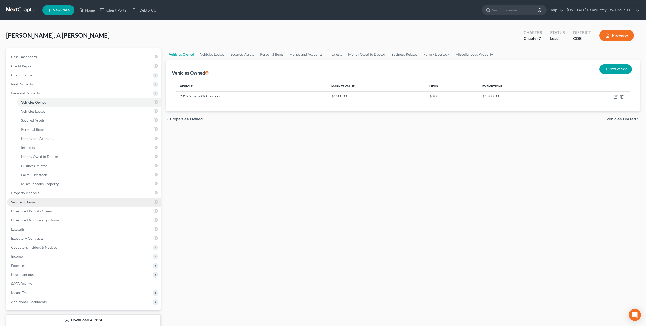
click at [27, 204] on span "Secured Claims" at bounding box center [23, 202] width 24 height 4
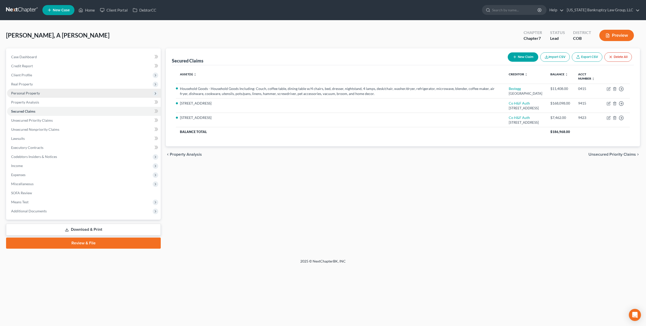
click at [35, 94] on span "Personal Property" at bounding box center [25, 93] width 29 height 4
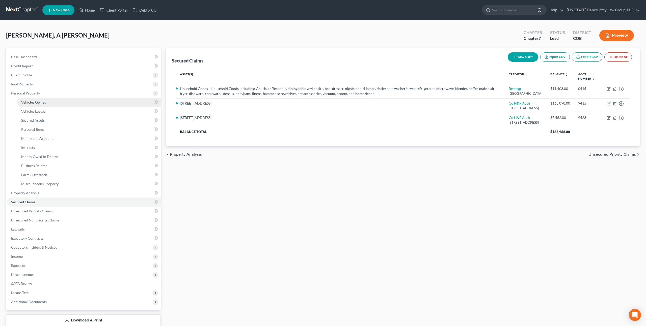
click at [42, 104] on link "Vehicles Owned" at bounding box center [89, 102] width 144 height 9
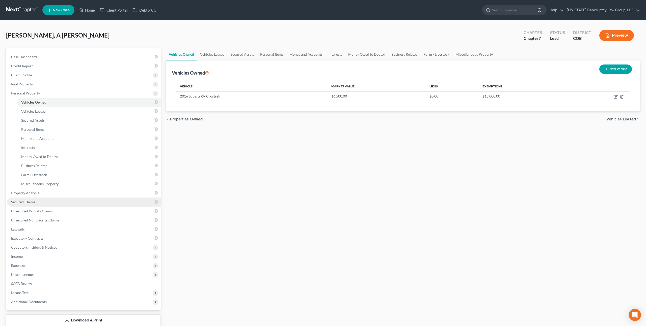
click at [37, 204] on link "Secured Claims" at bounding box center [84, 202] width 154 height 9
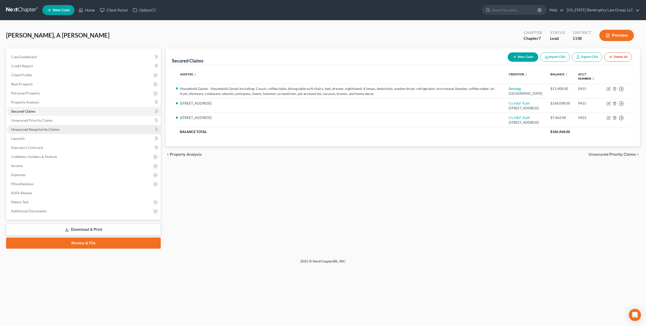
click at [46, 130] on span "Unsecured Nonpriority Claims" at bounding box center [35, 129] width 48 height 4
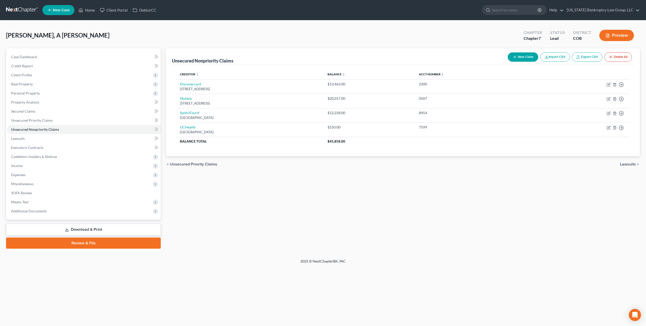
click at [26, 10] on link at bounding box center [22, 10] width 32 height 9
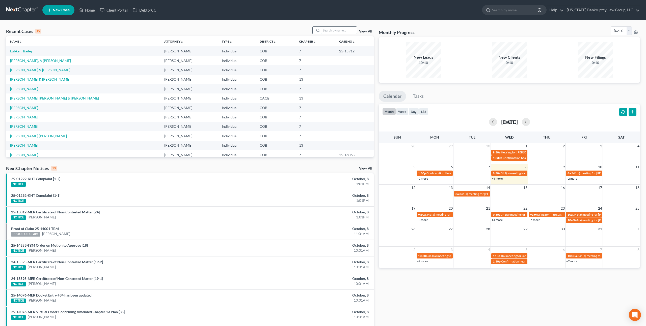
click at [332, 32] on input "search" at bounding box center [338, 30] width 35 height 7
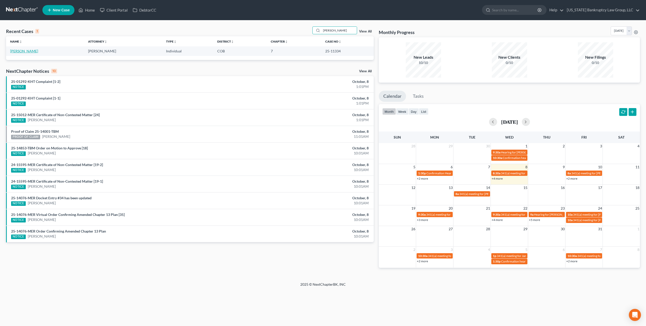
type input "mccoy"
click at [22, 51] on link "[PERSON_NAME]" at bounding box center [24, 51] width 28 height 4
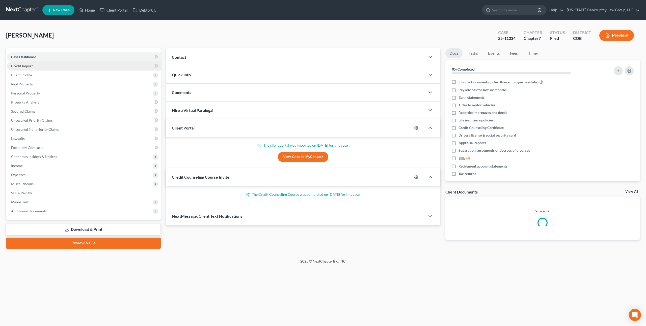
click at [30, 67] on span "Credit Report" at bounding box center [22, 66] width 22 height 4
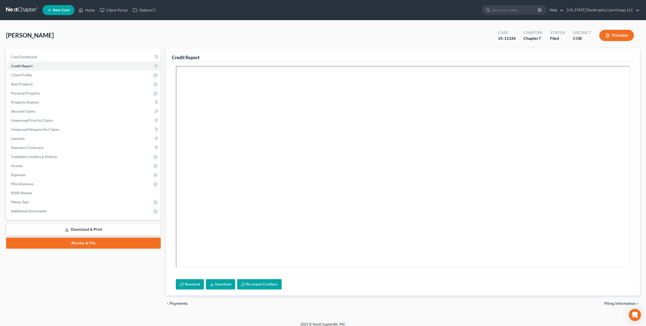
scroll to position [5, 0]
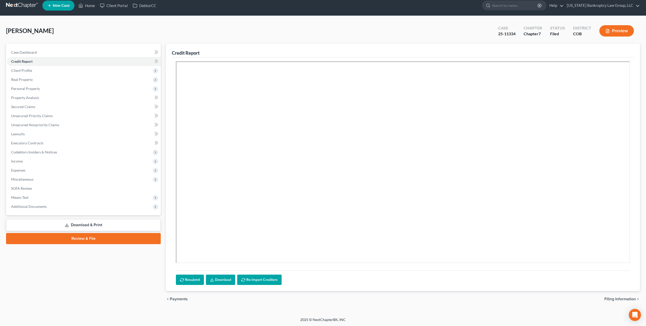
click at [26, 5] on link at bounding box center [22, 5] width 32 height 9
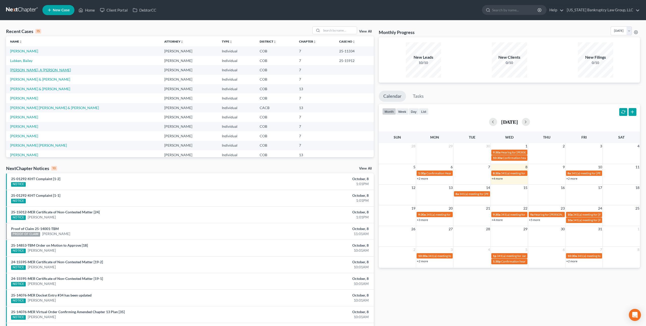
click at [28, 70] on link "[PERSON_NAME], A [PERSON_NAME]" at bounding box center [40, 70] width 61 height 4
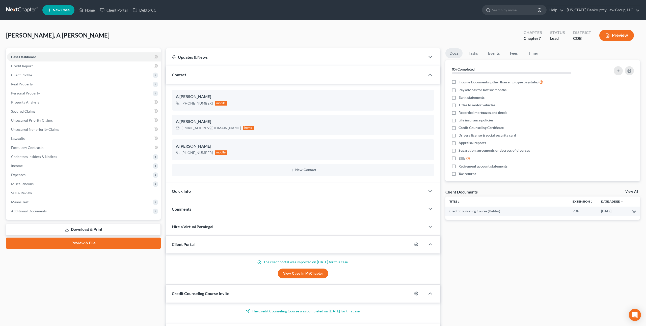
click at [27, 9] on link at bounding box center [22, 10] width 32 height 9
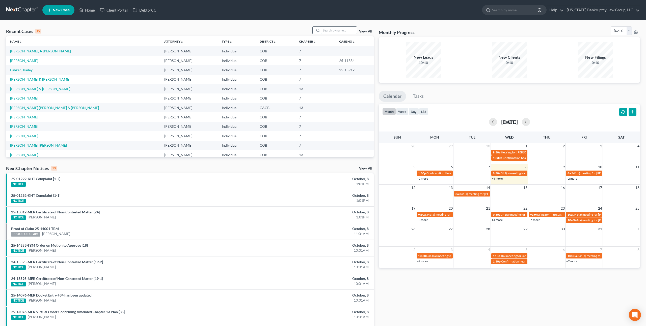
click at [328, 30] on input "search" at bounding box center [338, 30] width 35 height 7
click at [332, 32] on input "search" at bounding box center [338, 30] width 35 height 7
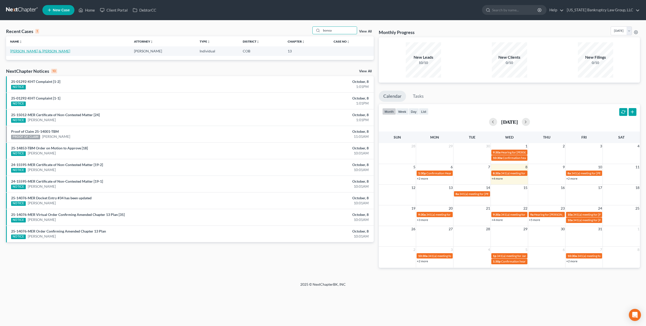
type input "bonoa"
click at [35, 50] on link "[PERSON_NAME] & [PERSON_NAME]" at bounding box center [40, 51] width 60 height 4
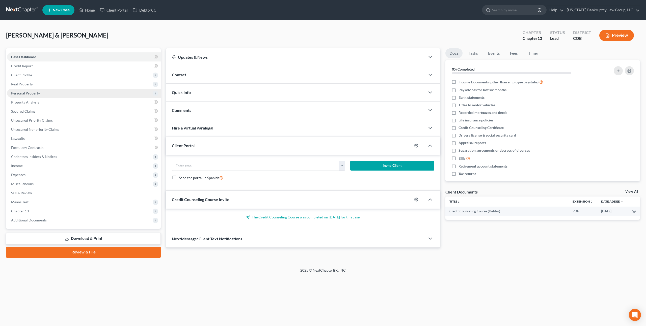
click at [29, 92] on span "Personal Property" at bounding box center [25, 93] width 29 height 4
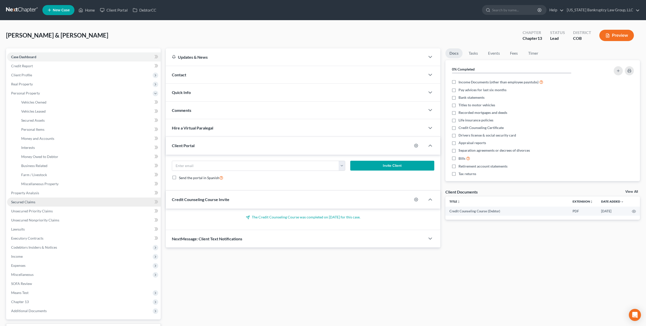
click at [31, 200] on span "Secured Claims" at bounding box center [23, 202] width 24 height 4
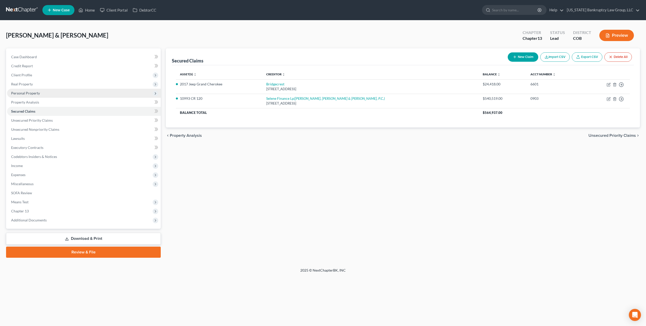
click at [29, 94] on span "Personal Property" at bounding box center [25, 93] width 29 height 4
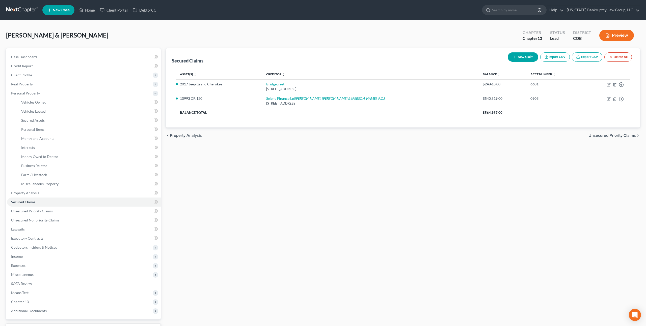
click at [20, 10] on link at bounding box center [22, 10] width 32 height 9
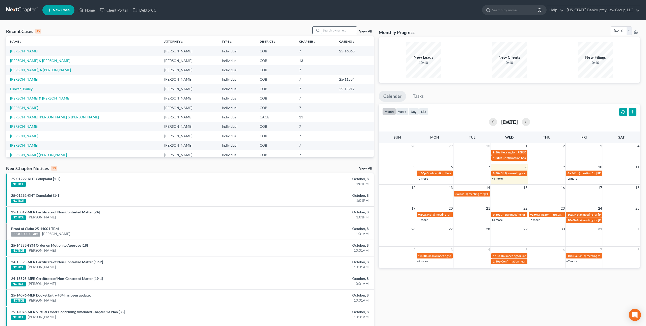
click at [325, 32] on input "search" at bounding box center [338, 30] width 35 height 7
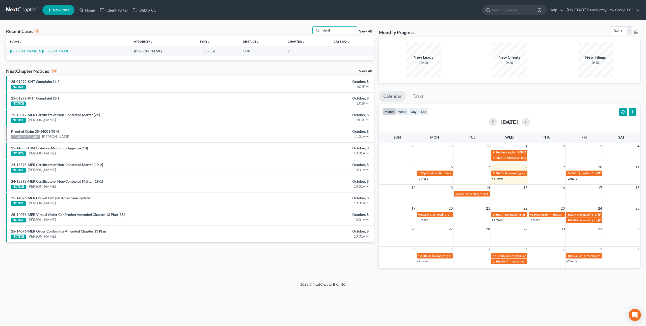
type input "desel"
click at [31, 51] on link "[PERSON_NAME] & [PERSON_NAME]" at bounding box center [40, 51] width 60 height 4
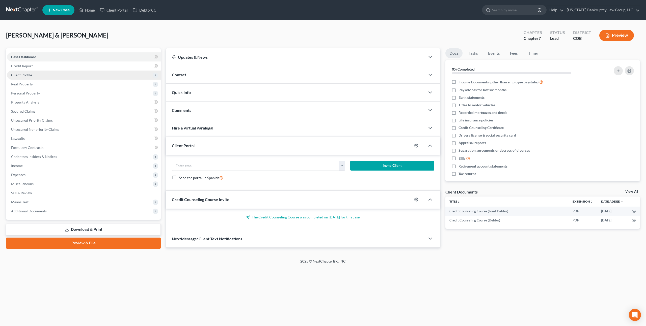
click at [24, 74] on span "Client Profile" at bounding box center [21, 75] width 21 height 4
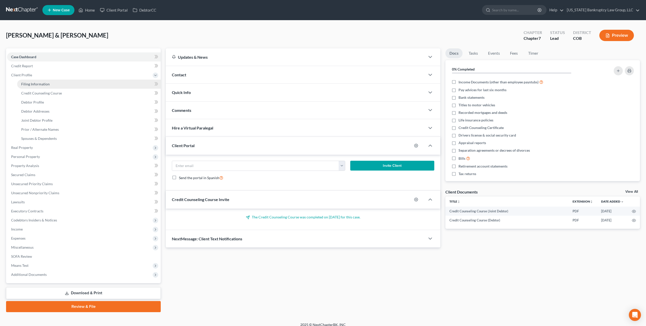
click at [30, 84] on span "Filing Information" at bounding box center [35, 84] width 29 height 4
select select "1"
select select "0"
select select "5"
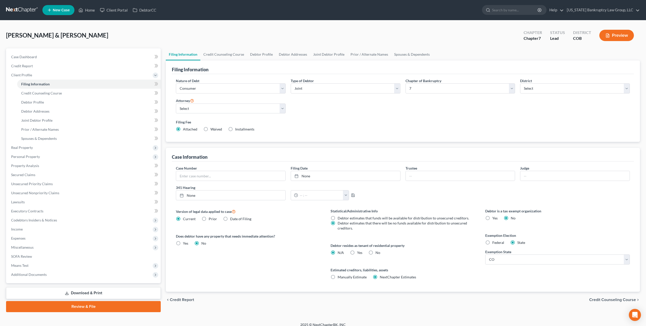
click at [357, 252] on label "Yes Yes" at bounding box center [359, 252] width 5 height 5
click at [359, 252] on input "Yes Yes" at bounding box center [360, 251] width 3 height 3
radio input "true"
radio input "false"
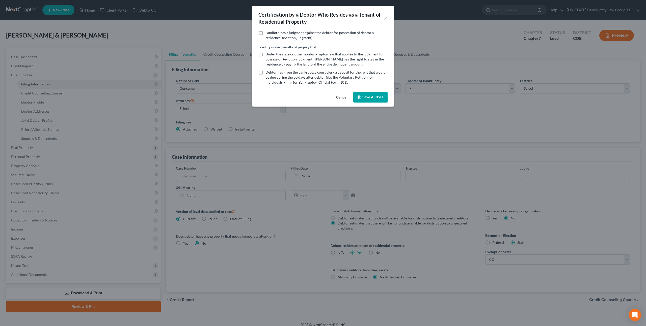
click at [372, 96] on button "Save & Close" at bounding box center [370, 97] width 34 height 11
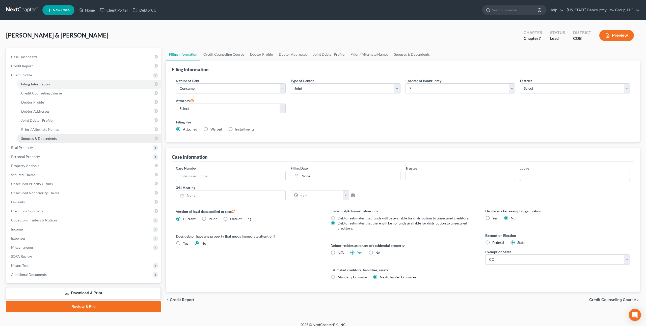
click at [35, 139] on span "Spouses & Dependents" at bounding box center [39, 138] width 36 height 4
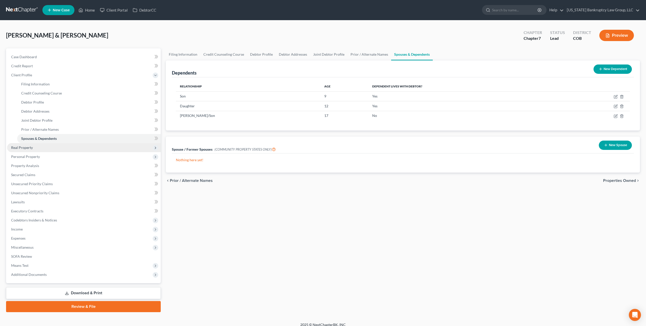
click at [29, 149] on span "Real Property" at bounding box center [22, 148] width 22 height 4
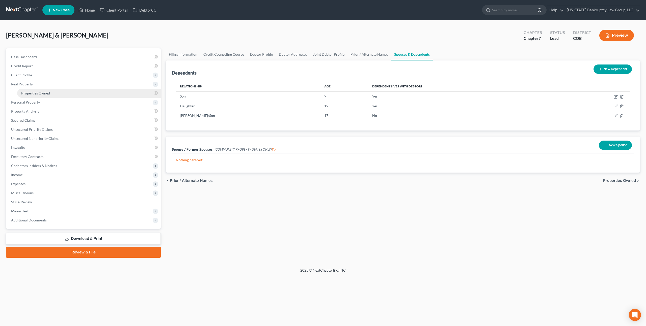
click at [44, 94] on span "Properties Owned" at bounding box center [35, 93] width 29 height 4
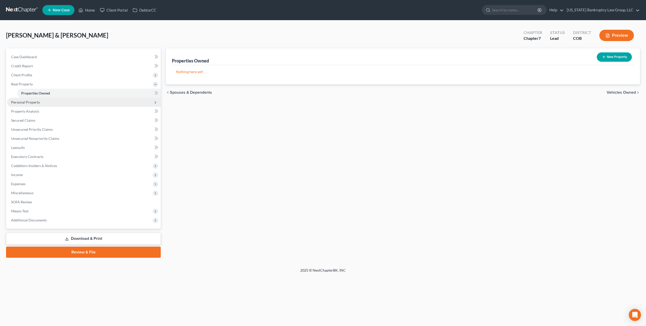
click at [37, 104] on span "Personal Property" at bounding box center [84, 102] width 154 height 9
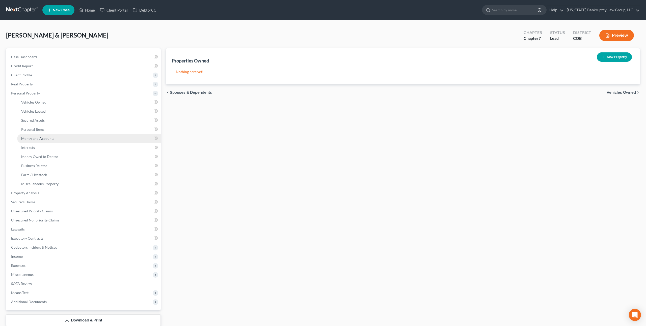
click at [36, 139] on span "Money and Accounts" at bounding box center [37, 138] width 33 height 4
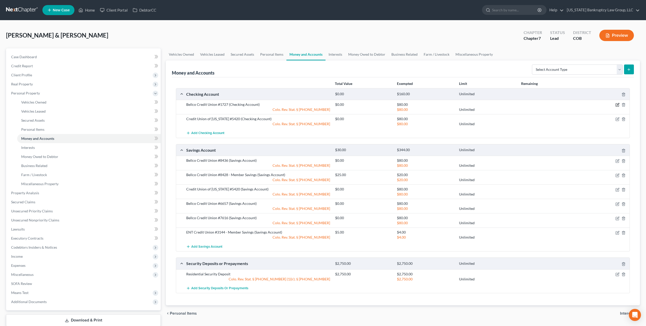
click at [619, 105] on icon "button" at bounding box center [617, 105] width 4 height 4
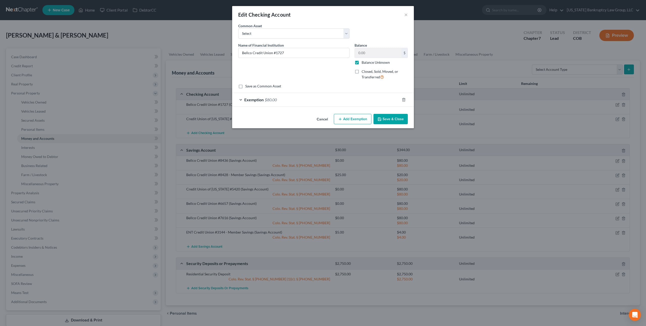
click at [361, 64] on label "Balance Unknown" at bounding box center [375, 62] width 28 height 5
click at [363, 63] on input "Balance Unknown" at bounding box center [364, 61] width 3 height 3
checkbox input "false"
click at [381, 119] on icon "button" at bounding box center [379, 119] width 4 height 4
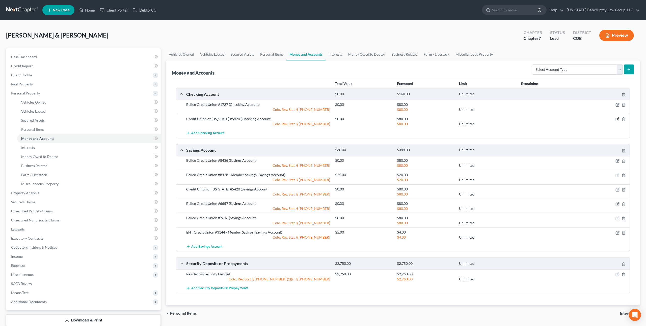
click at [617, 119] on icon "button" at bounding box center [617, 119] width 2 height 2
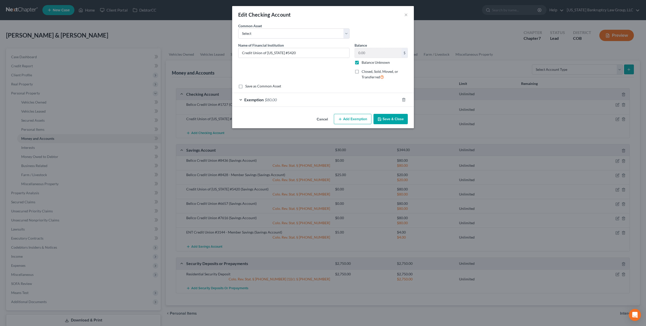
click at [361, 63] on label "Balance Unknown" at bounding box center [375, 62] width 28 height 5
click at [363, 63] on input "Balance Unknown" at bounding box center [364, 61] width 3 height 3
checkbox input "false"
click at [389, 119] on button "Save & Close" at bounding box center [390, 119] width 34 height 11
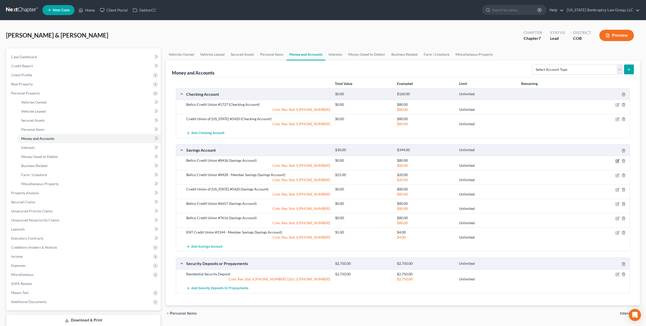
click at [617, 160] on icon "button" at bounding box center [617, 161] width 4 height 4
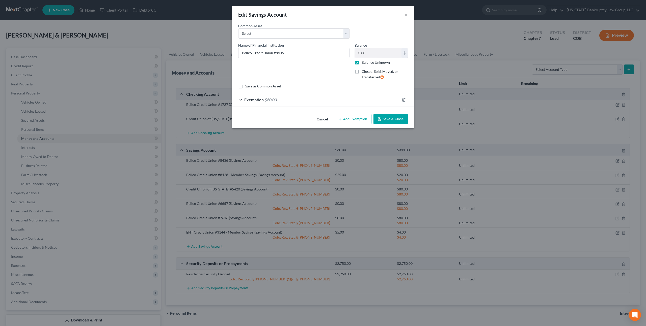
click at [361, 64] on label "Balance Unknown" at bounding box center [375, 62] width 28 height 5
click at [363, 63] on input "Balance Unknown" at bounding box center [364, 61] width 3 height 3
checkbox input "false"
click at [382, 116] on button "Save & Close" at bounding box center [390, 119] width 34 height 11
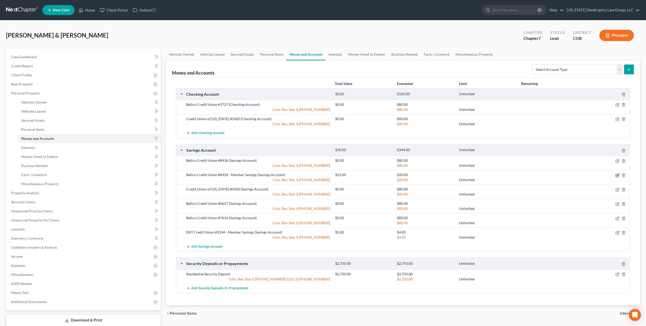
click at [617, 176] on icon "button" at bounding box center [617, 175] width 2 height 2
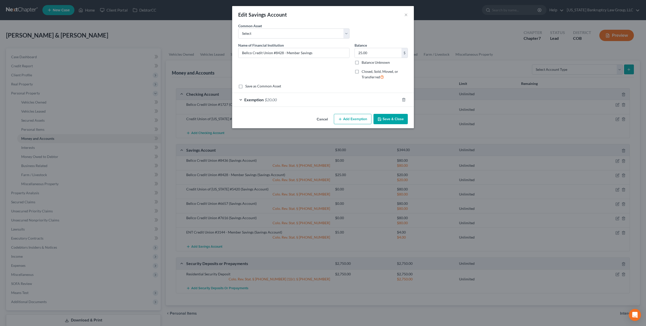
click at [390, 118] on button "Save & Close" at bounding box center [390, 119] width 34 height 11
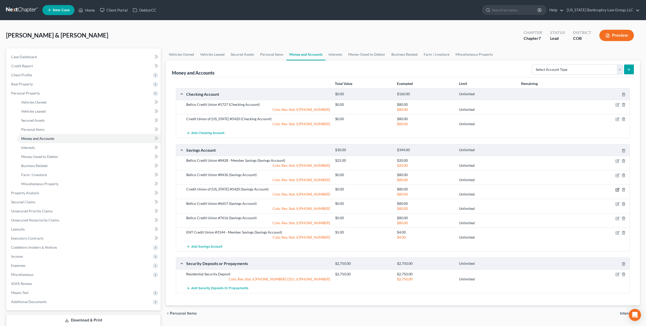
click at [617, 190] on icon "button" at bounding box center [617, 189] width 2 height 2
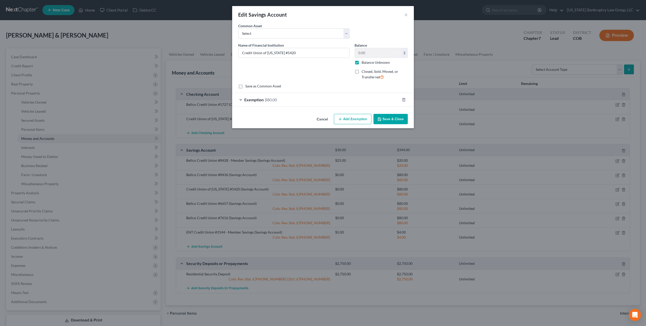
click at [361, 63] on label "Balance Unknown" at bounding box center [375, 62] width 28 height 5
click at [363, 63] on input "Balance Unknown" at bounding box center [364, 61] width 3 height 3
checkbox input "false"
click at [390, 117] on button "Save & Close" at bounding box center [390, 119] width 34 height 11
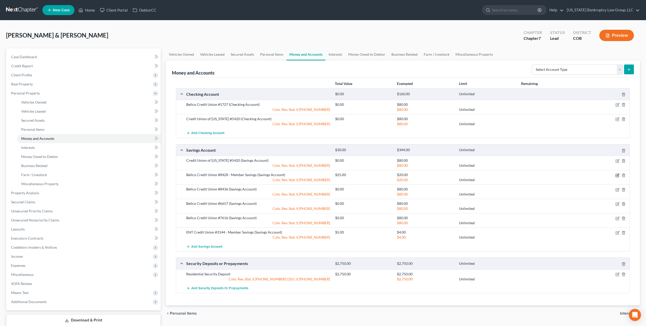
click at [617, 175] on icon "button" at bounding box center [617, 175] width 2 height 2
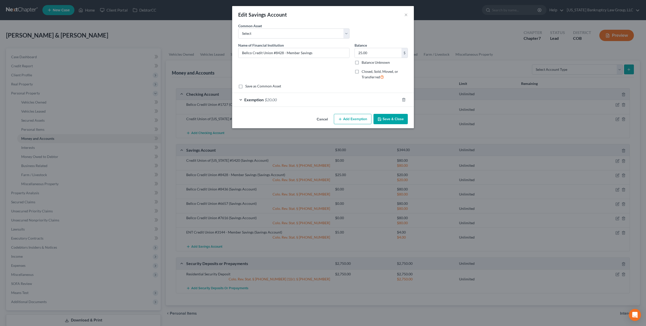
click at [381, 119] on icon "button" at bounding box center [379, 119] width 4 height 4
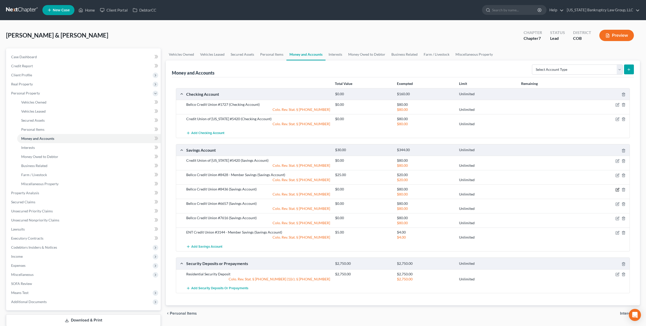
click at [618, 188] on icon "button" at bounding box center [617, 189] width 2 height 2
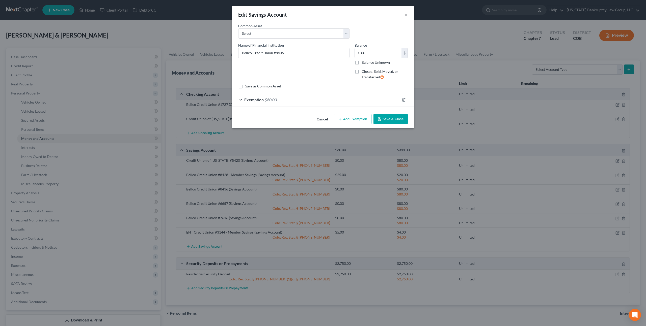
click at [385, 120] on button "Save & Close" at bounding box center [390, 119] width 34 height 11
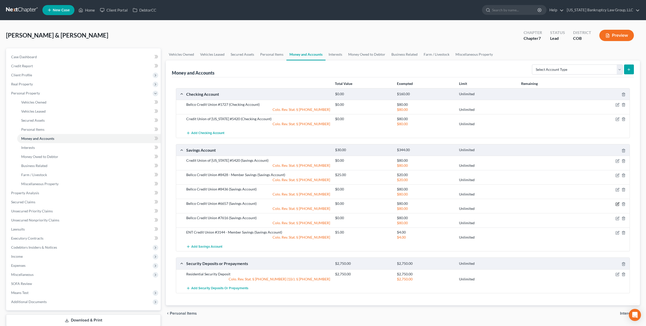
click at [617, 204] on icon "button" at bounding box center [617, 204] width 2 height 2
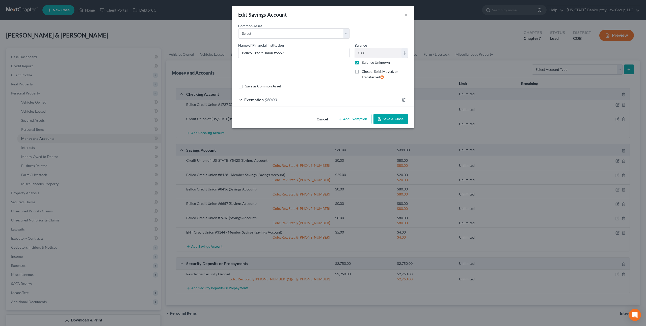
click at [361, 63] on label "Balance Unknown" at bounding box center [375, 62] width 28 height 5
click at [363, 63] on input "Balance Unknown" at bounding box center [364, 61] width 3 height 3
checkbox input "false"
click at [385, 121] on button "Save & Close" at bounding box center [390, 119] width 34 height 11
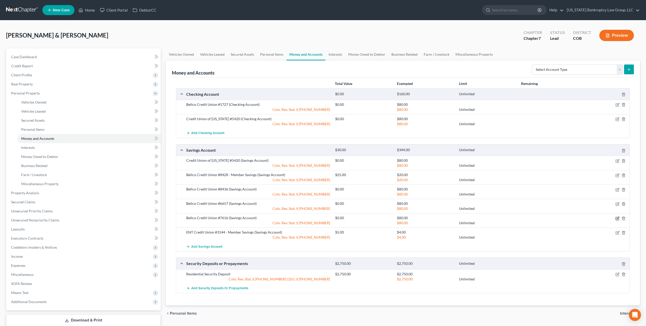
click at [617, 219] on icon "button" at bounding box center [617, 219] width 4 height 4
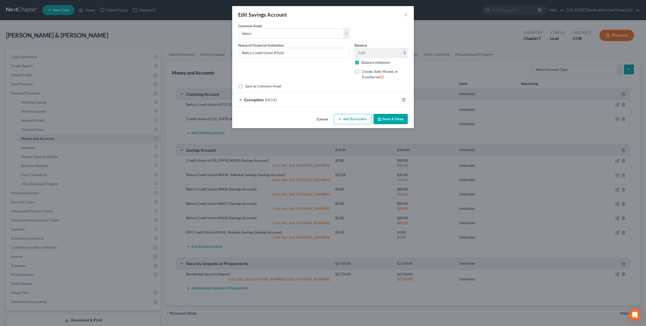
click at [361, 64] on label "Balance Unknown" at bounding box center [375, 62] width 28 height 5
click at [363, 63] on input "Balance Unknown" at bounding box center [364, 61] width 3 height 3
checkbox input "false"
click at [381, 119] on icon "button" at bounding box center [379, 119] width 4 height 4
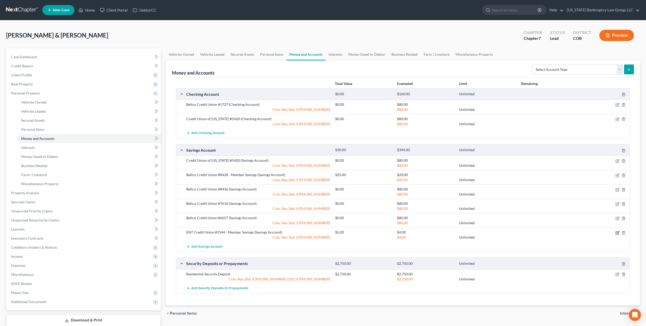
click at [618, 233] on icon "button" at bounding box center [617, 232] width 2 height 2
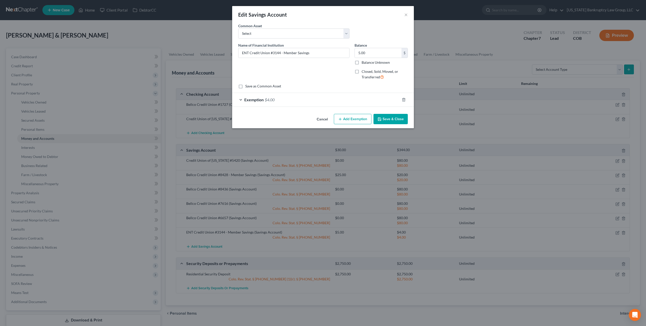
click at [385, 117] on button "Save & Close" at bounding box center [390, 119] width 34 height 11
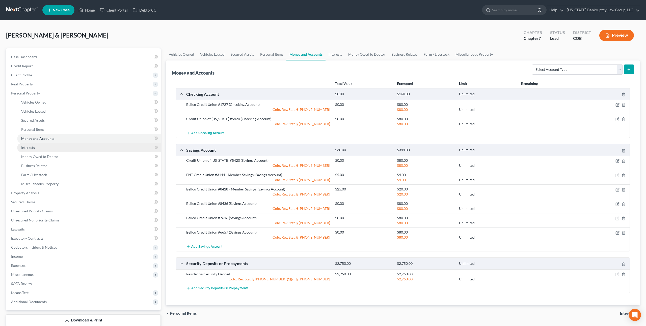
click at [57, 147] on link "Interests" at bounding box center [89, 147] width 144 height 9
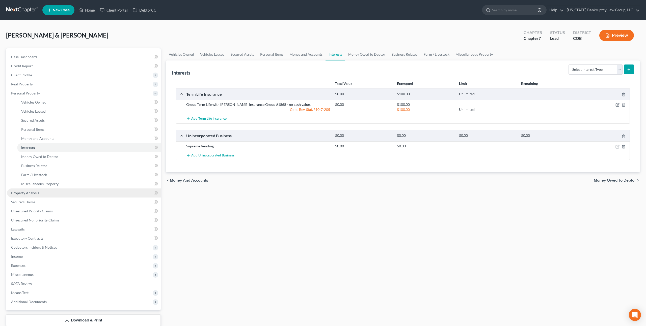
click at [49, 191] on link "Property Analysis" at bounding box center [84, 193] width 154 height 9
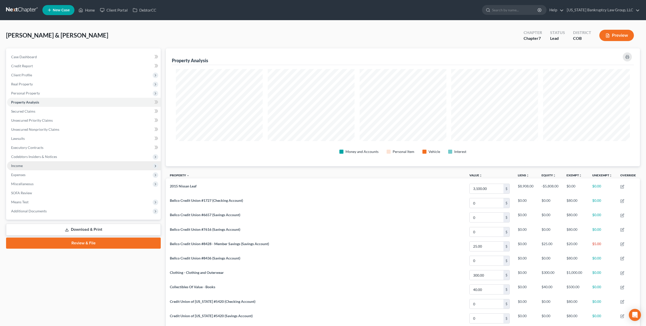
click at [32, 164] on span "Income" at bounding box center [84, 165] width 154 height 9
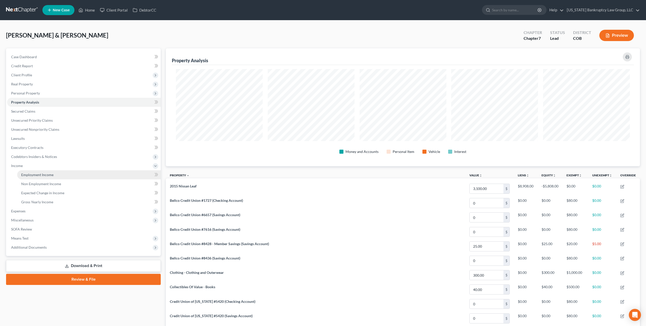
click at [39, 175] on span "Employment Income" at bounding box center [37, 175] width 32 height 4
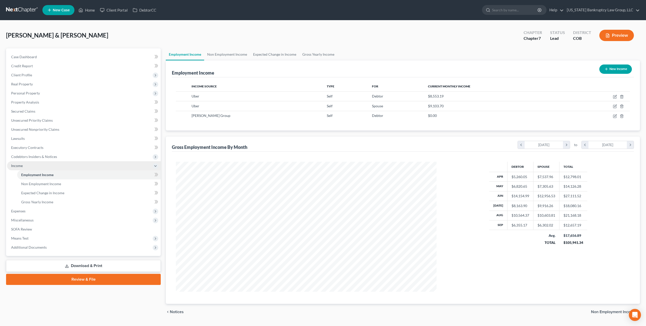
scroll to position [130, 270]
click at [26, 211] on span "Expenses" at bounding box center [84, 211] width 154 height 9
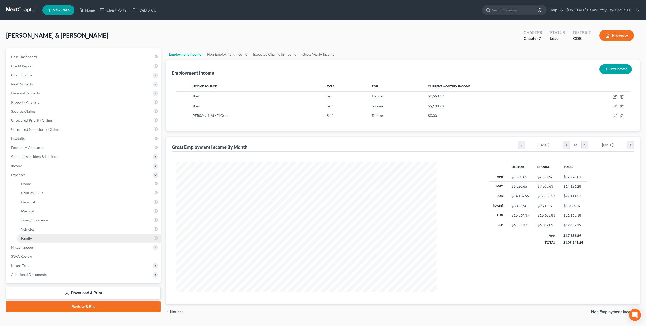
click at [26, 238] on span "Family" at bounding box center [26, 238] width 11 height 4
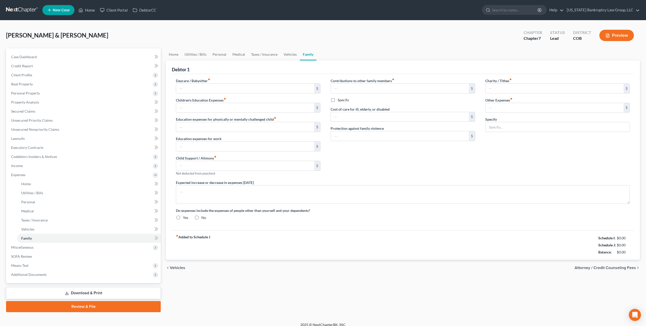
type input "0.00"
type input "100.00"
type input "0.00"
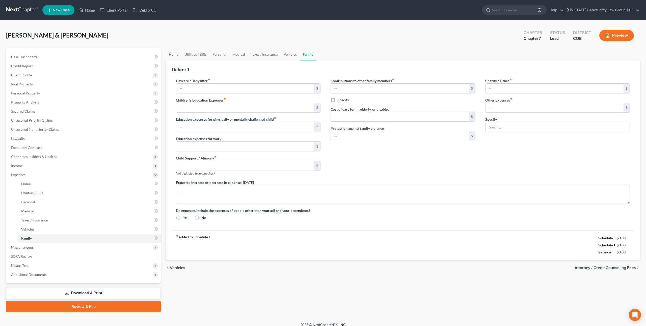
type input "0.00"
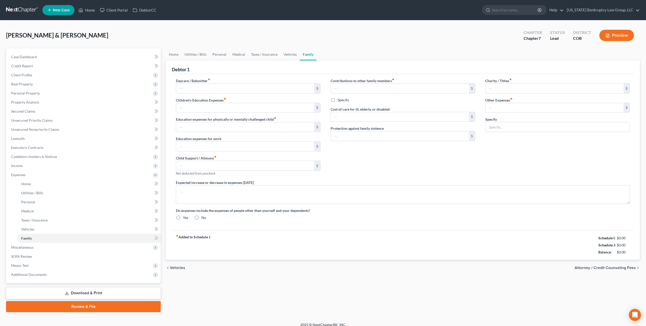
radio input "true"
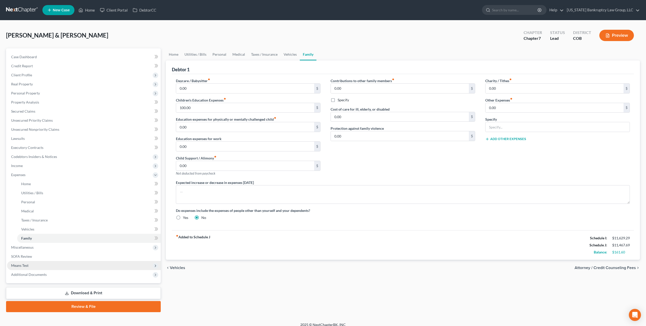
click at [26, 267] on span "Means Test" at bounding box center [19, 266] width 17 height 4
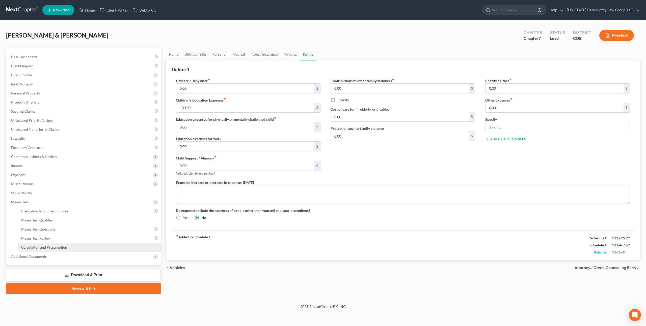
click at [47, 246] on span "Calculation and Presumption" at bounding box center [44, 247] width 46 height 4
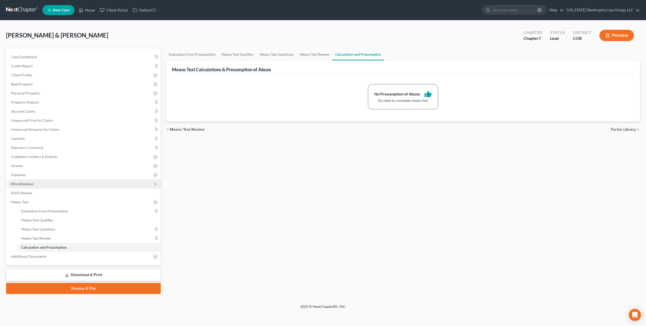
click at [30, 184] on span "Miscellaneous" at bounding box center [22, 184] width 22 height 4
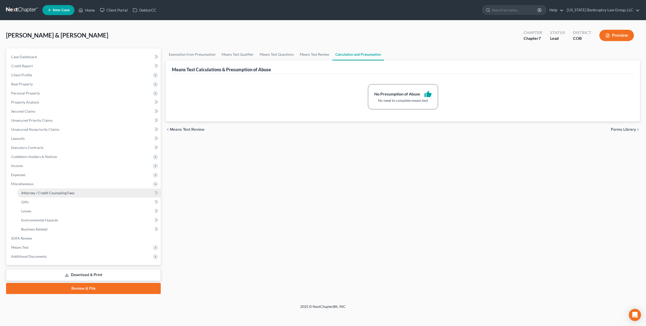
click at [41, 193] on span "Attorney / Credit Counseling Fees" at bounding box center [47, 193] width 53 height 4
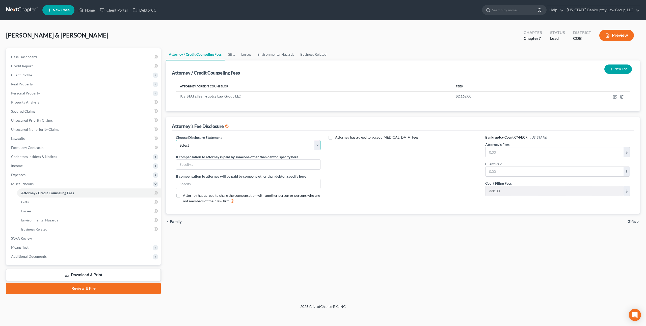
click at [261, 143] on select "Select Disclosure" at bounding box center [248, 145] width 145 height 10
select select "0"
click at [176, 140] on select "Select Disclosure" at bounding box center [248, 145] width 145 height 10
click at [490, 153] on input "text" at bounding box center [554, 153] width 138 height 10
type input "2,162.00"
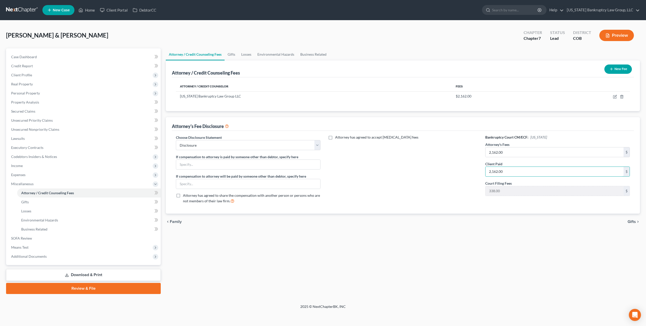
type input "2,162.00"
click at [121, 273] on link "Download & Print" at bounding box center [83, 275] width 155 height 12
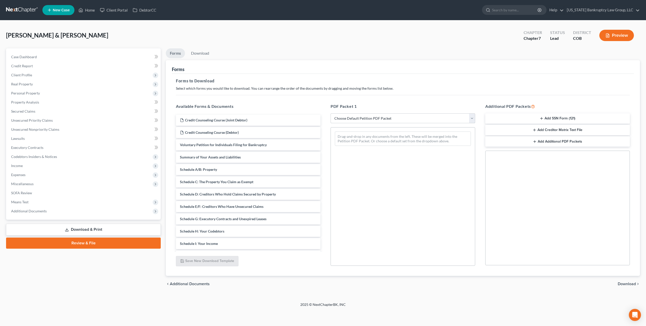
click at [406, 119] on select "Choose Default Petition PDF Packet Complete Bankruptcy Petition (all forms and …" at bounding box center [402, 119] width 145 height 10
select select "0"
click at [330, 114] on select "Choose Default Petition PDF Packet Complete Bankruptcy Petition (all forms and …" at bounding box center [402, 119] width 145 height 10
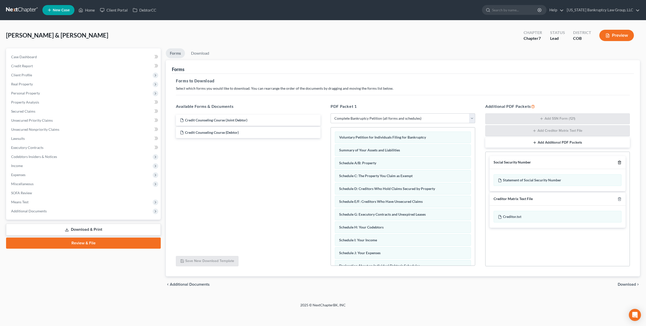
click at [620, 163] on line "button" at bounding box center [620, 163] width 0 height 1
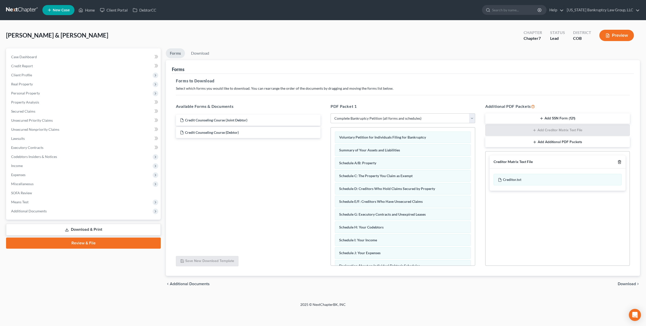
click at [620, 163] on line "button" at bounding box center [620, 162] width 0 height 1
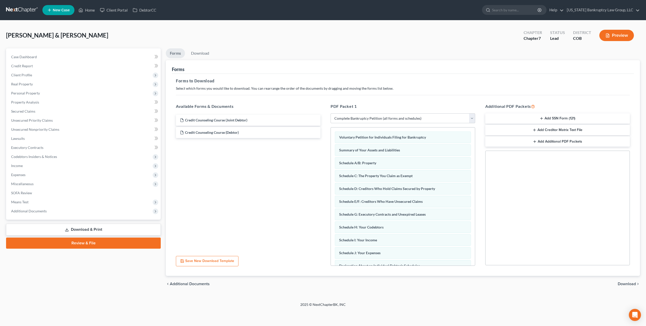
click at [620, 282] on span "Download" at bounding box center [626, 284] width 18 height 4
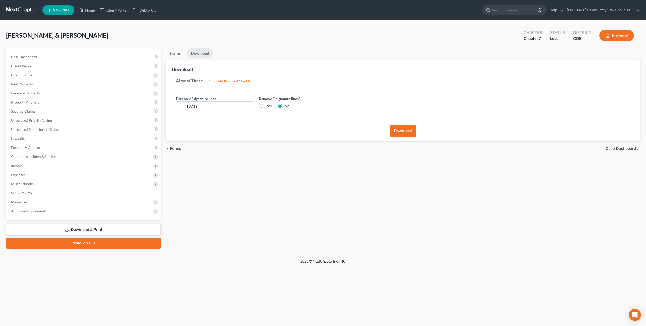
click at [400, 130] on button "Download" at bounding box center [403, 131] width 26 height 11
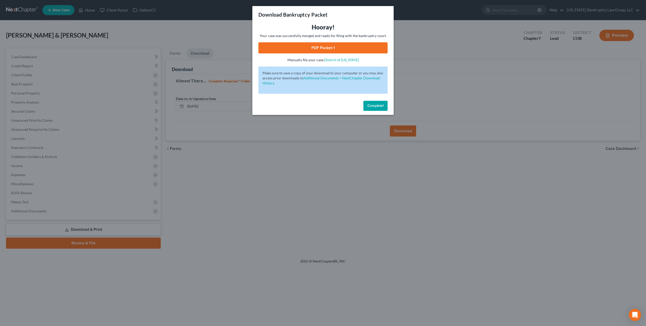
click at [312, 47] on link "PDF Packet 1" at bounding box center [322, 47] width 129 height 11
click at [376, 105] on span "Complete!" at bounding box center [375, 106] width 16 height 4
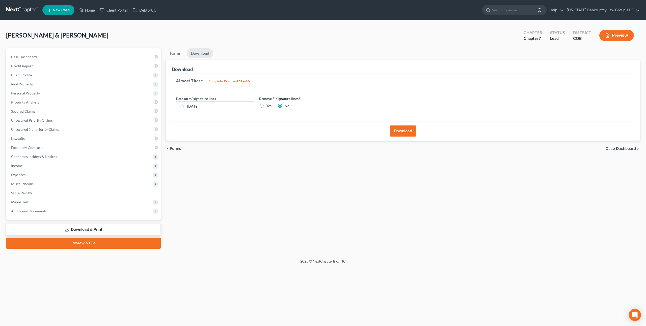
click at [23, 11] on link at bounding box center [22, 10] width 32 height 9
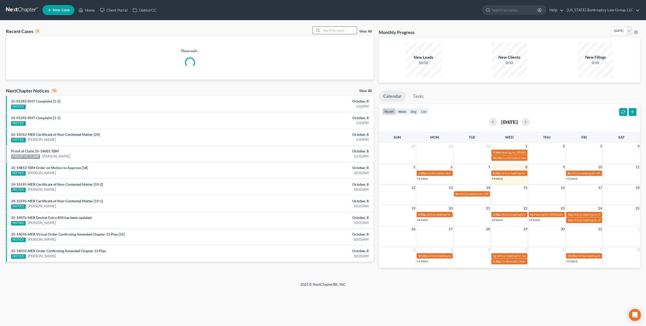
click at [331, 31] on input "search" at bounding box center [338, 30] width 35 height 7
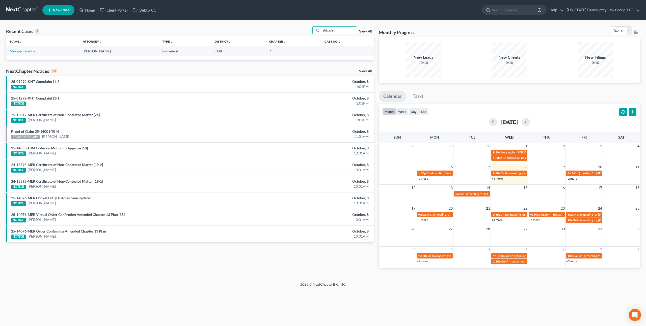
type input "shivagiri"
click at [31, 51] on link "Shivagiri, Radha" at bounding box center [22, 51] width 25 height 4
